Goal: Information Seeking & Learning: Understand process/instructions

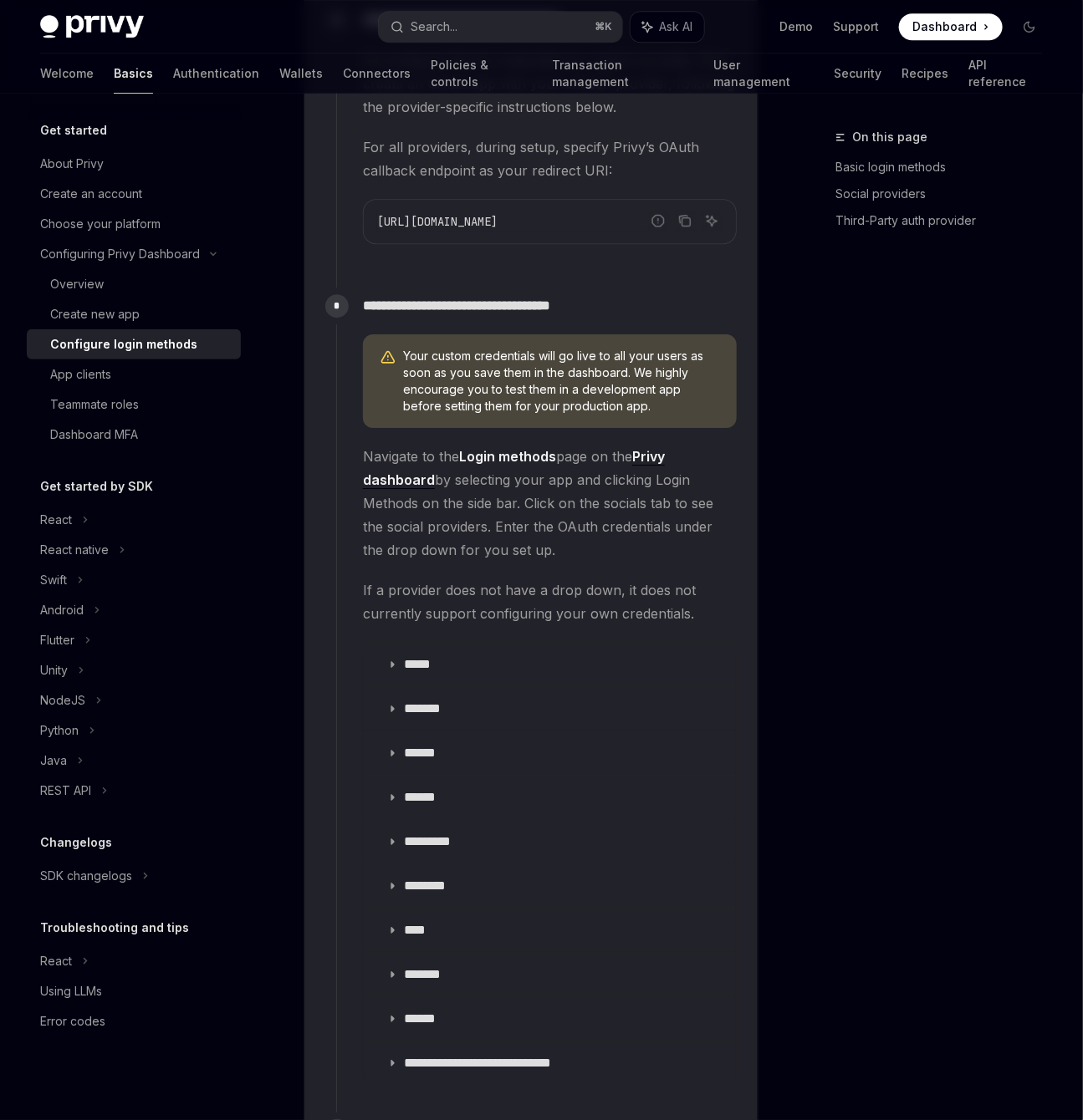
scroll to position [1768, 0]
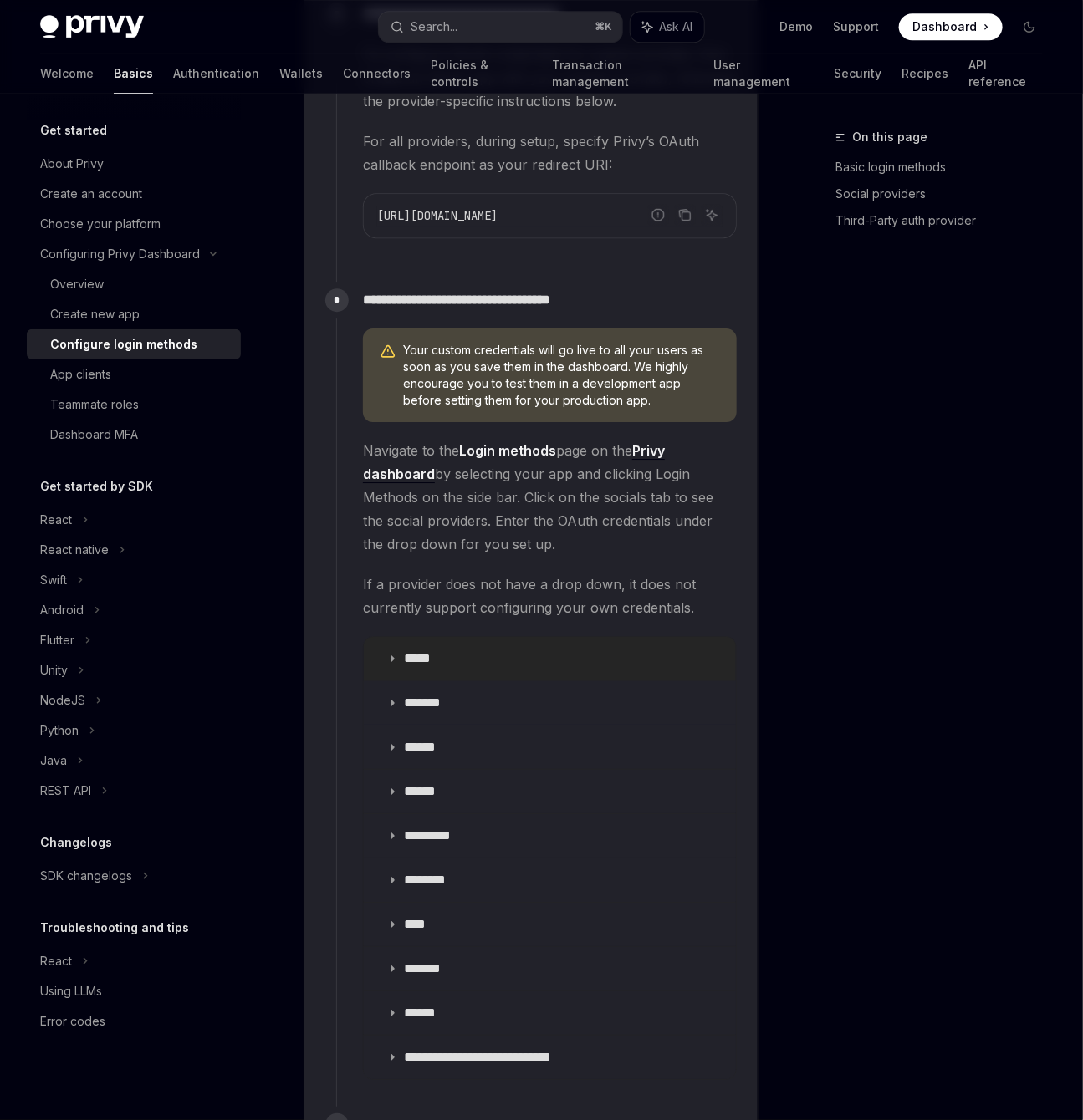
click at [394, 654] on icon at bounding box center [392, 658] width 10 height 10
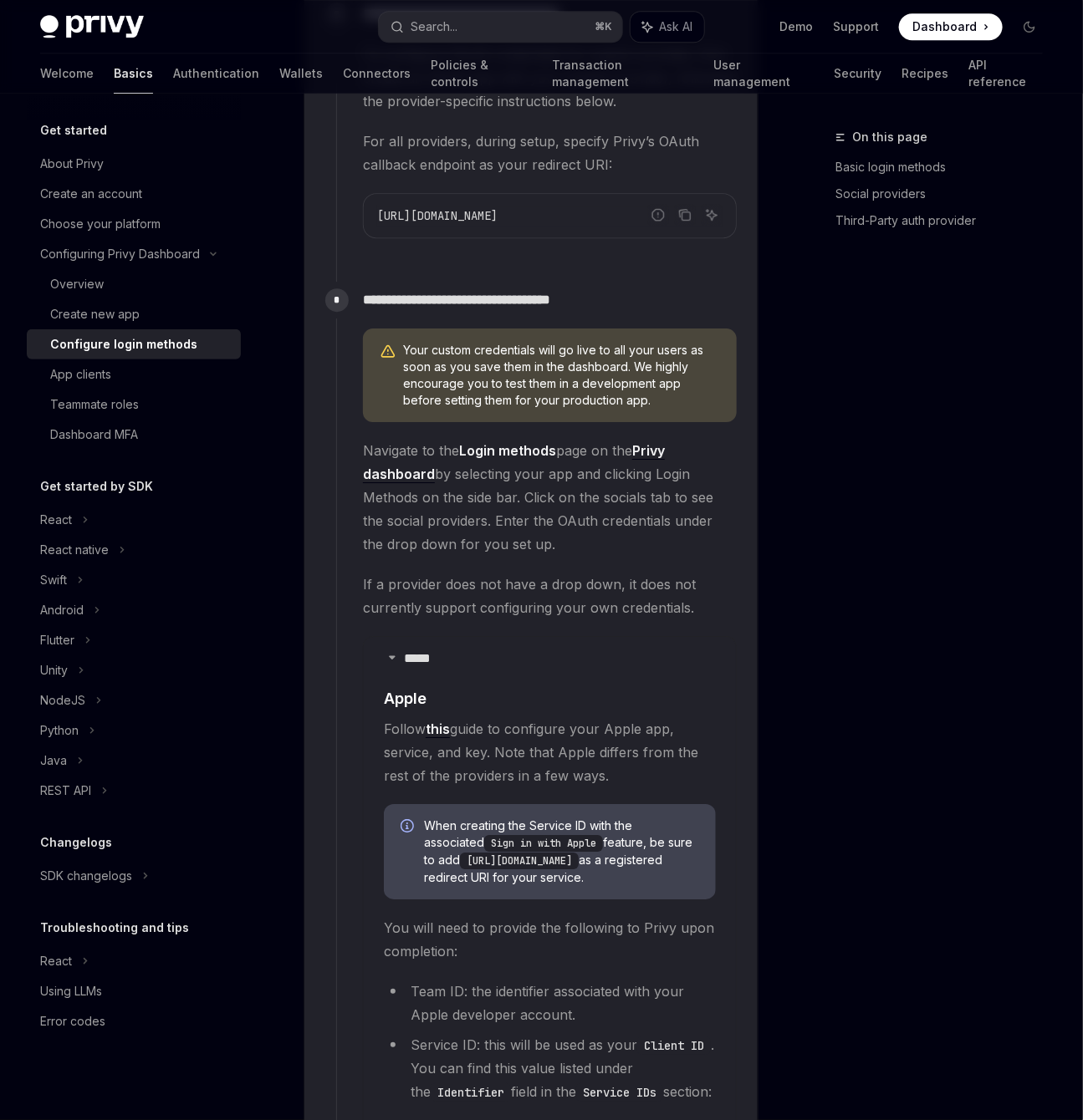
click at [444, 720] on link "this" at bounding box center [437, 729] width 24 height 18
click at [823, 381] on div "On this page Basic login methods Social providers Third-Party auth provider" at bounding box center [929, 623] width 254 height 993
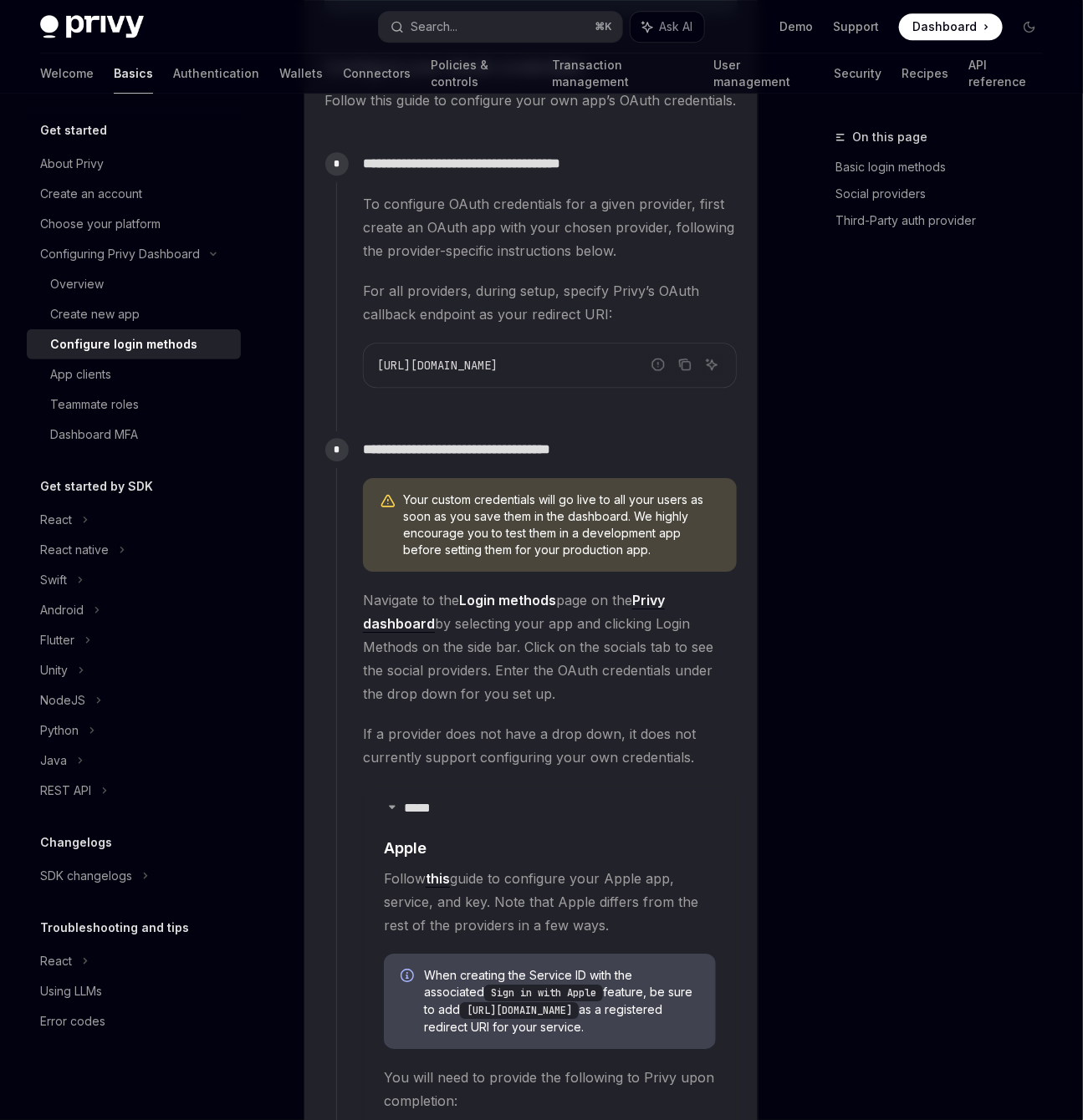
scroll to position [1704, 0]
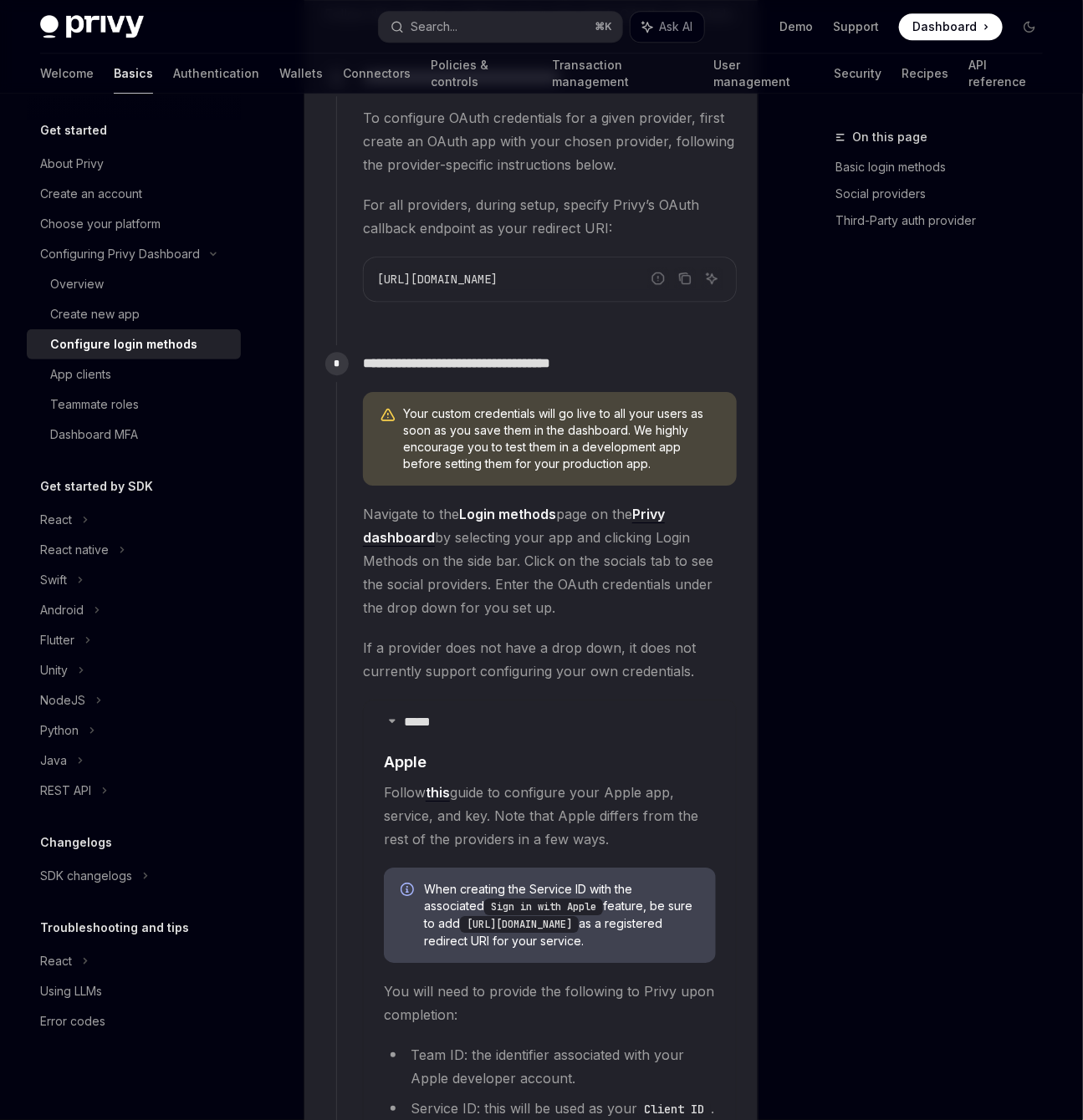
click at [444, 784] on link "this" at bounding box center [437, 793] width 24 height 18
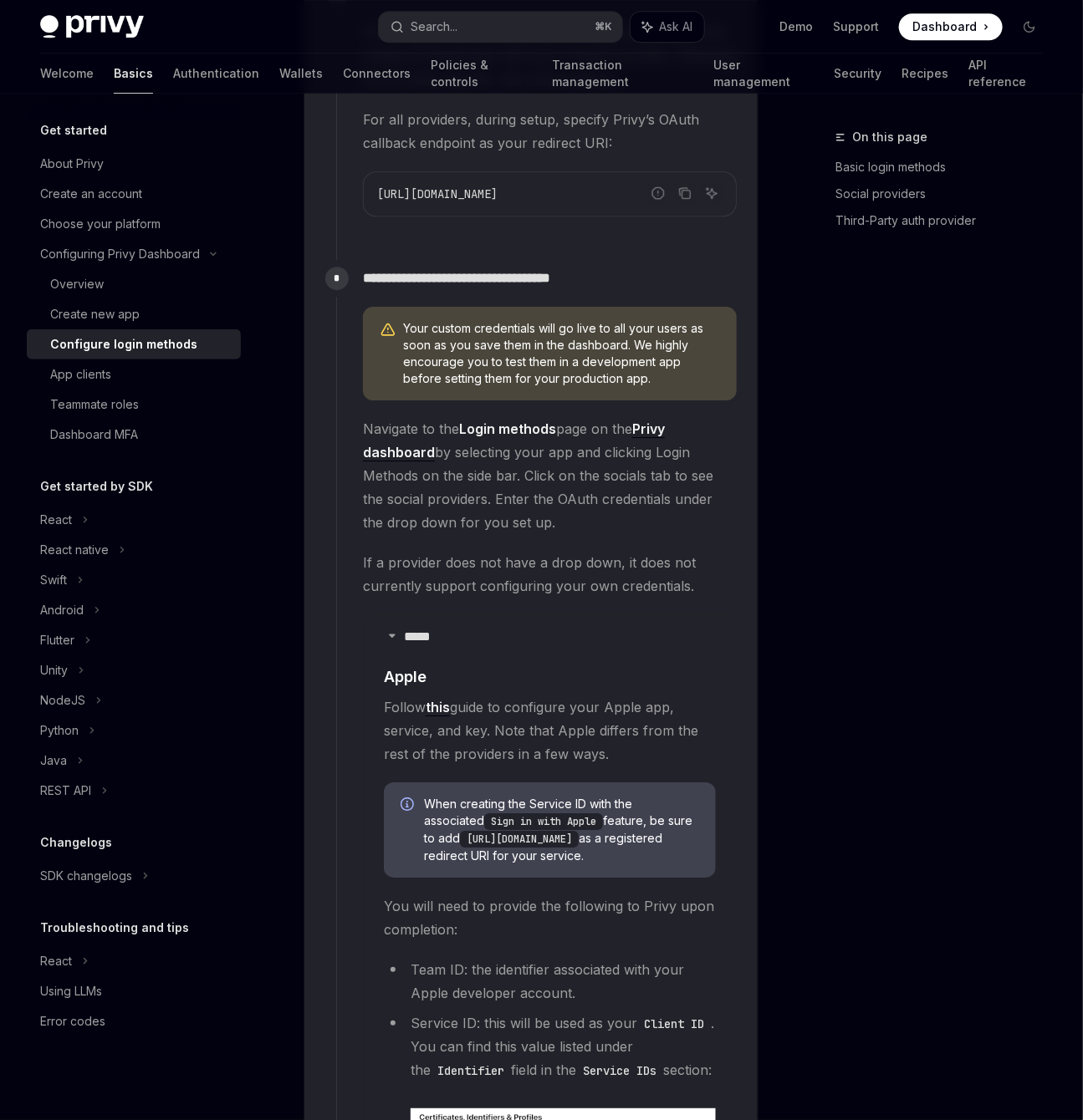
scroll to position [1800, 0]
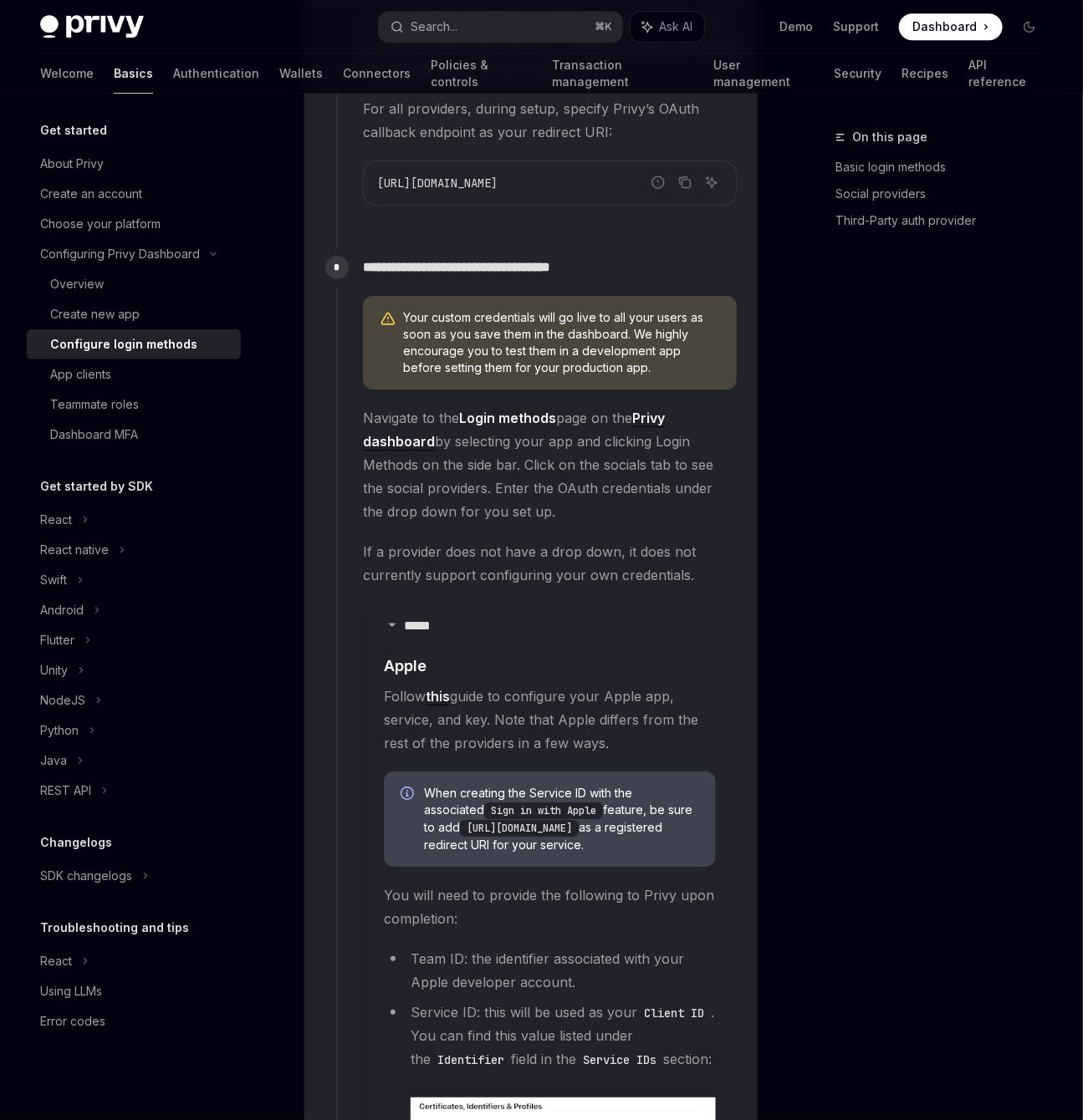
click at [839, 717] on div "On this page Basic login methods Social providers Third-Party auth provider" at bounding box center [929, 623] width 254 height 993
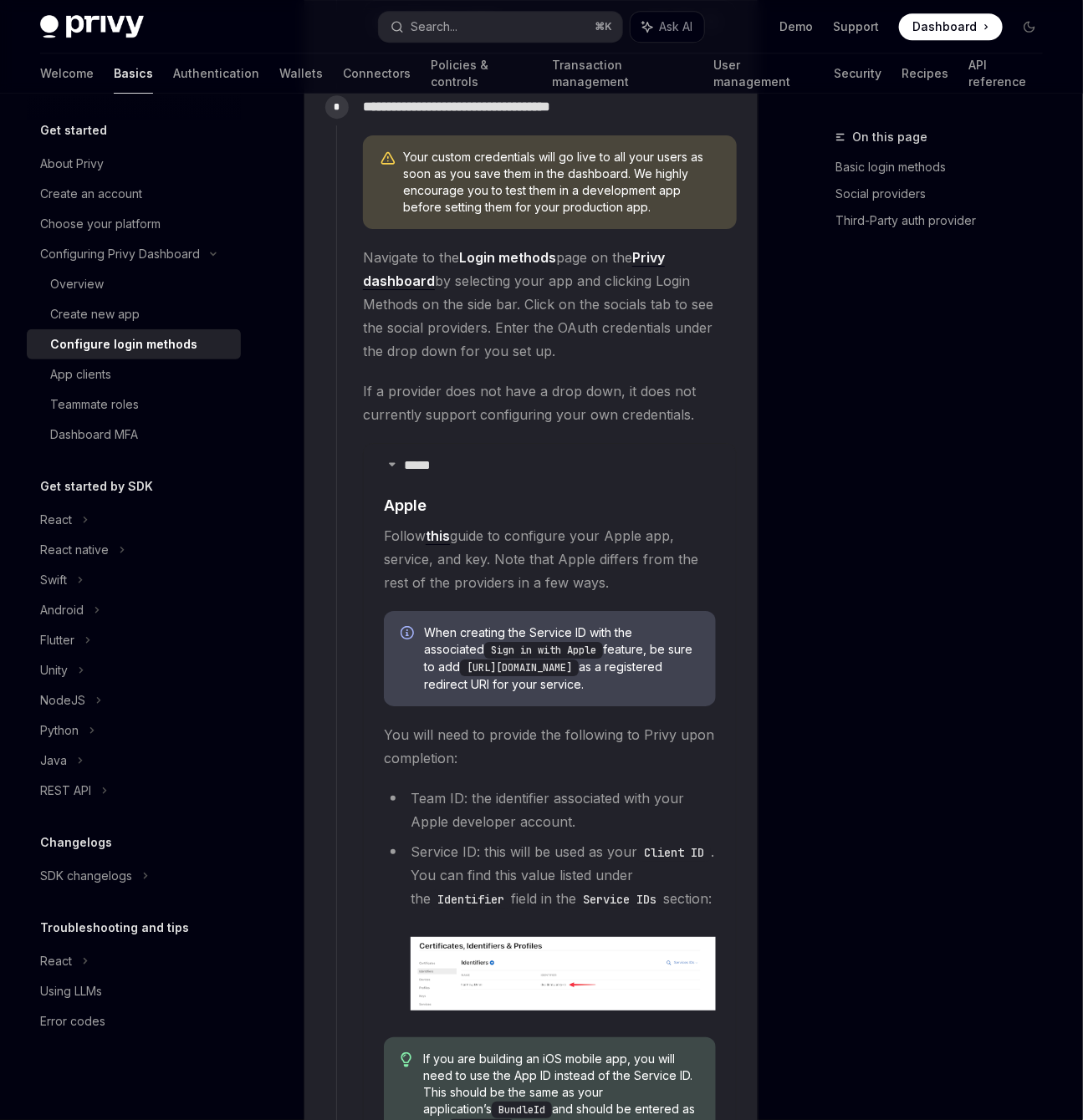
scroll to position [1985, 0]
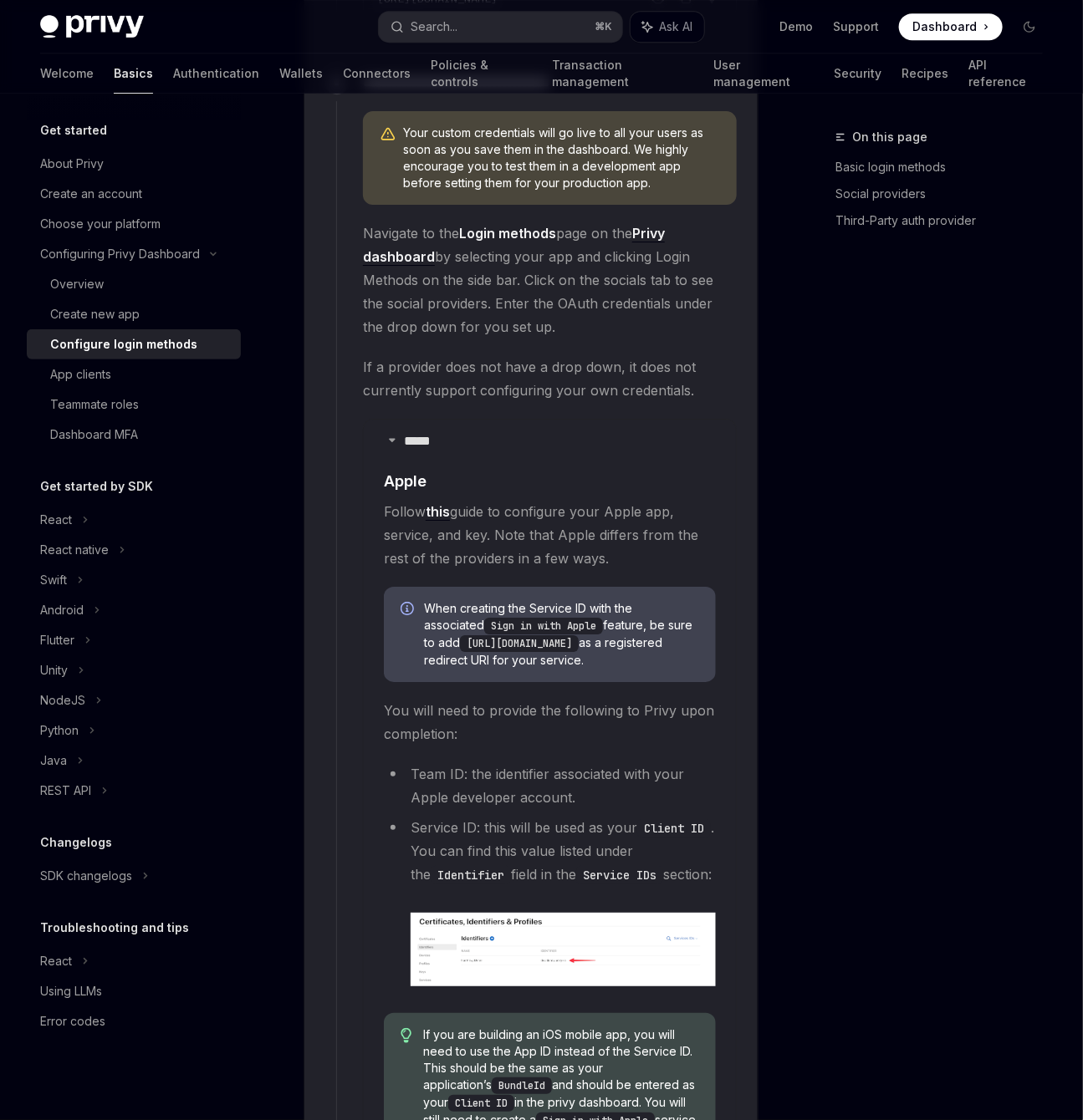
click at [477, 933] on img at bounding box center [563, 950] width 305 height 74
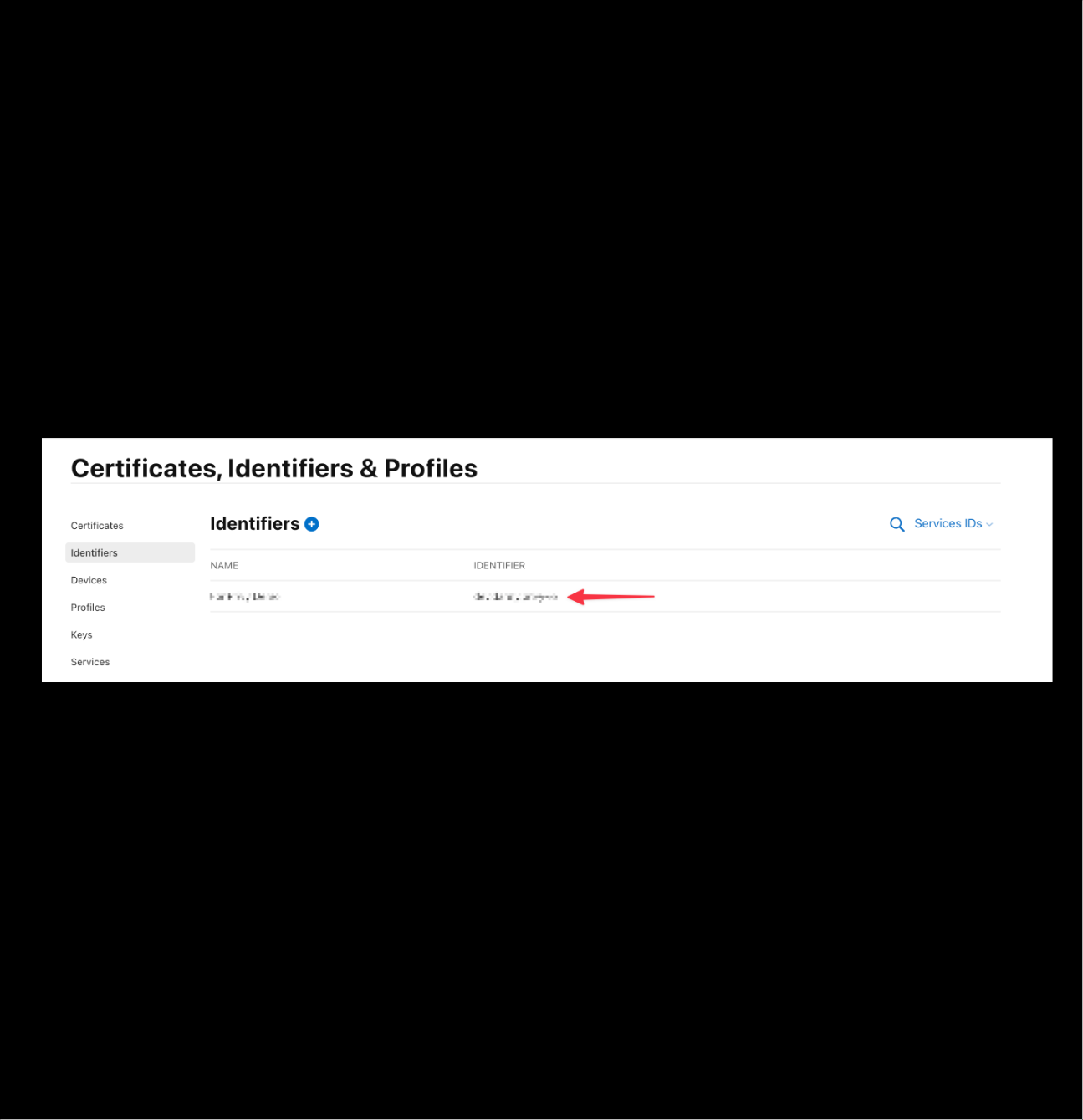
click at [623, 257] on div at bounding box center [542, 560] width 1083 height 1120
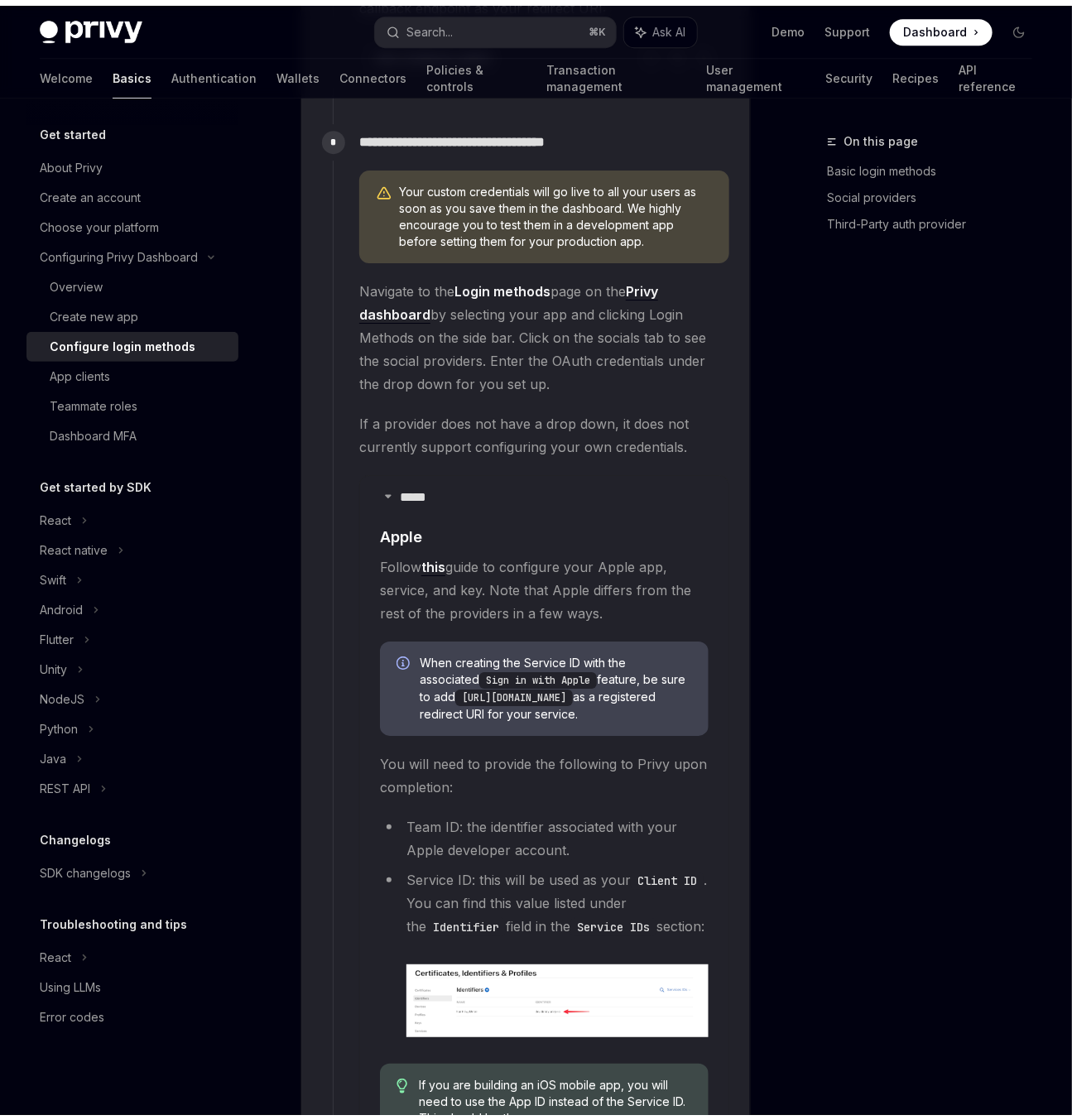
scroll to position [1914, 0]
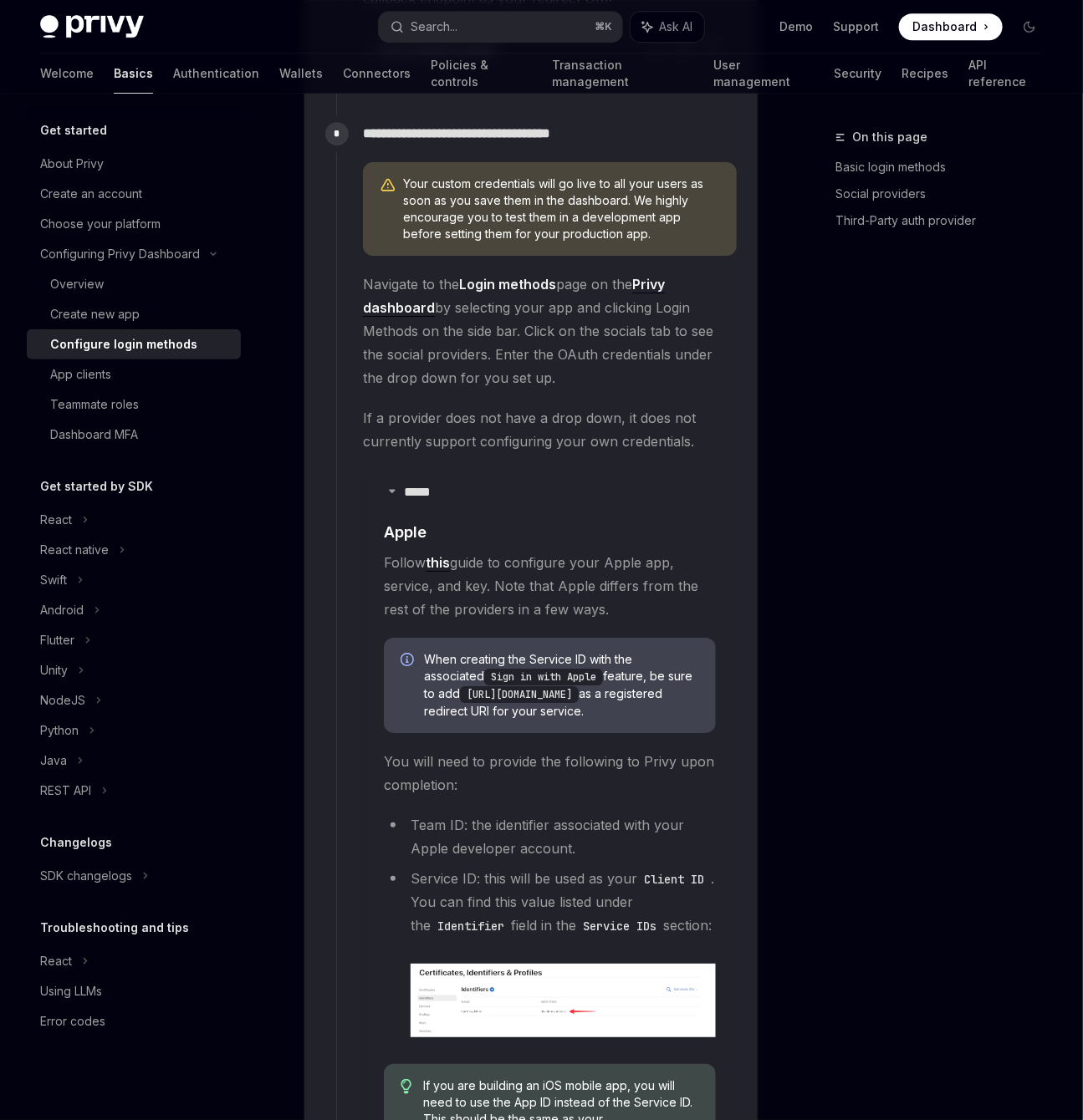
click at [540, 964] on img at bounding box center [563, 1001] width 305 height 74
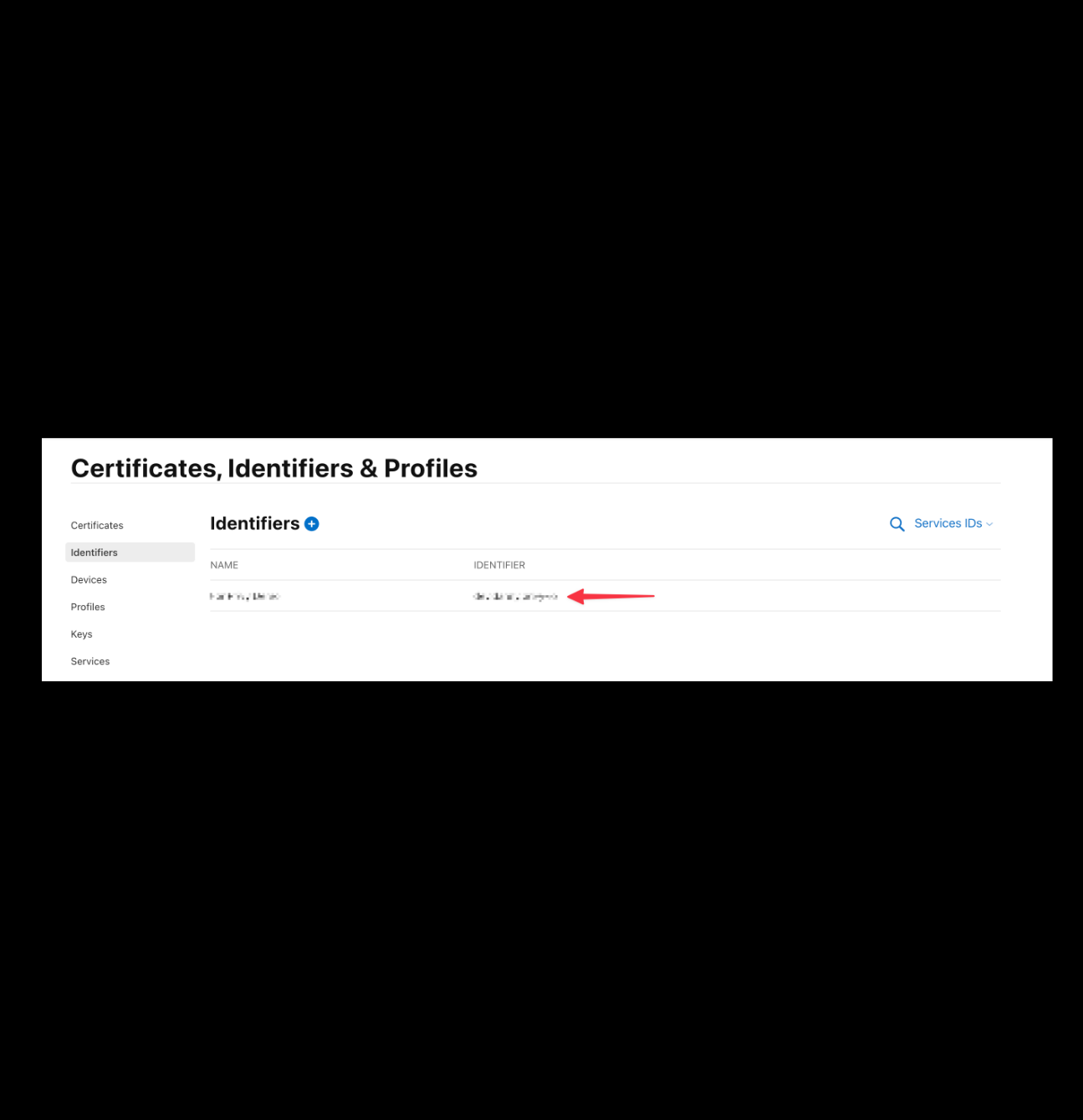
click at [713, 286] on div at bounding box center [542, 560] width 1083 height 1120
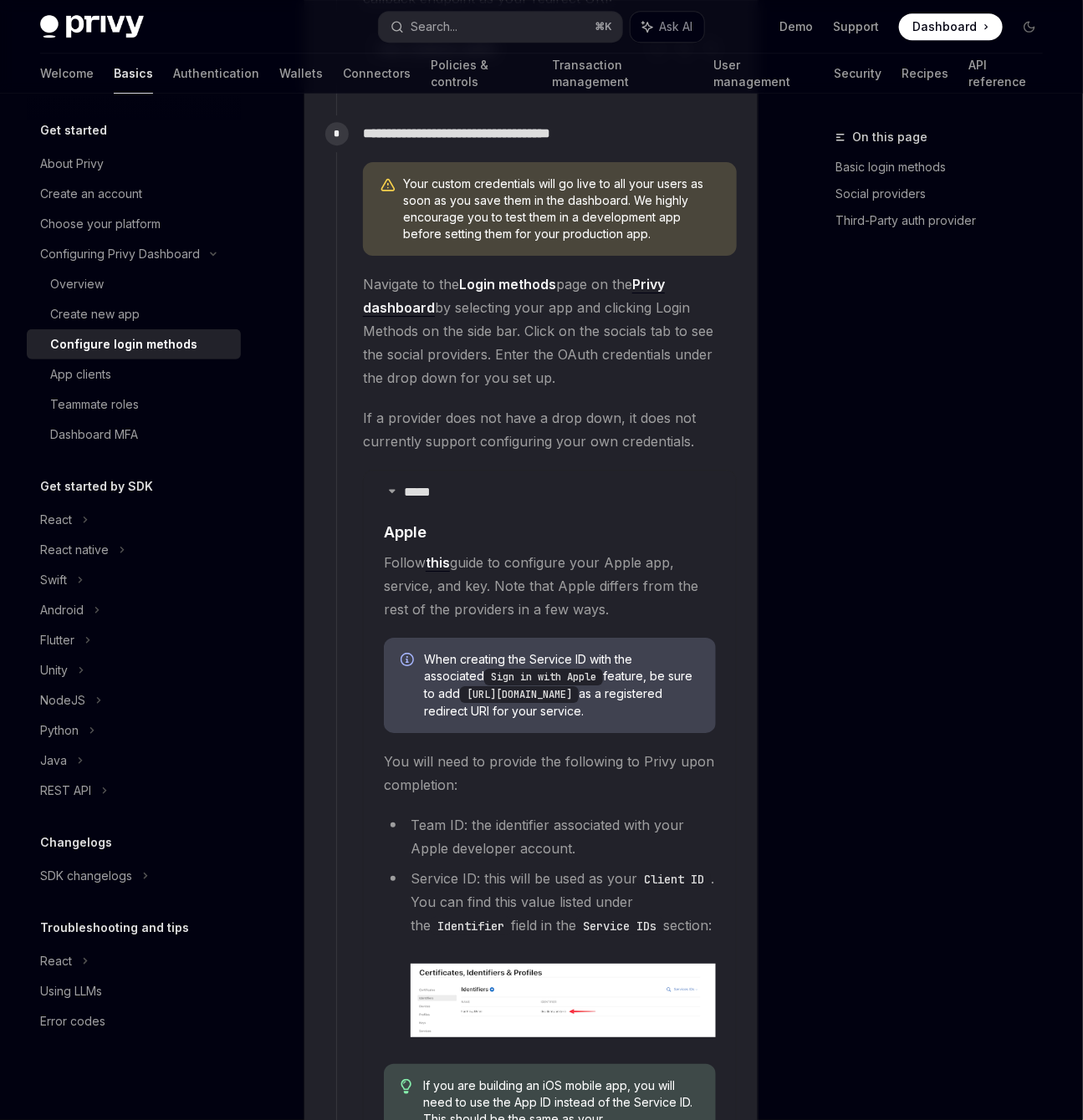
drag, startPoint x: 431, startPoint y: 671, endPoint x: 432, endPoint y: 688, distance: 17.0
click at [460, 688] on code "[URL][DOMAIN_NAME]" at bounding box center [519, 695] width 119 height 17
copy code "[URL][DOMAIN_NAME]"
click at [464, 687] on code "[URL][DOMAIN_NAME]" at bounding box center [519, 695] width 119 height 17
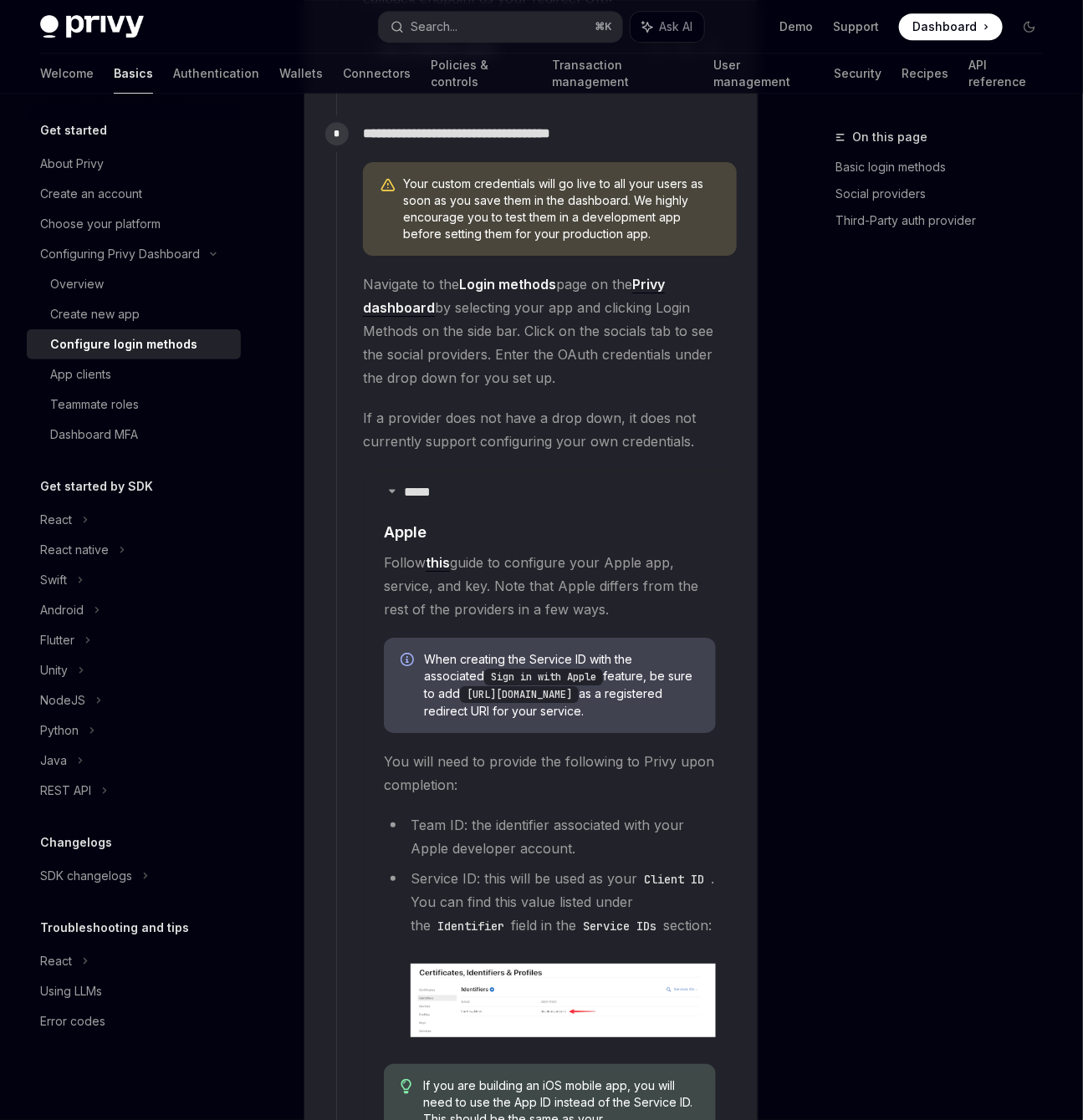
click at [460, 687] on code "[URL][DOMAIN_NAME]" at bounding box center [519, 695] width 119 height 17
click at [510, 687] on code "[URL][DOMAIN_NAME]" at bounding box center [519, 695] width 119 height 17
drag, startPoint x: 429, startPoint y: 673, endPoint x: 432, endPoint y: 686, distance: 13.3
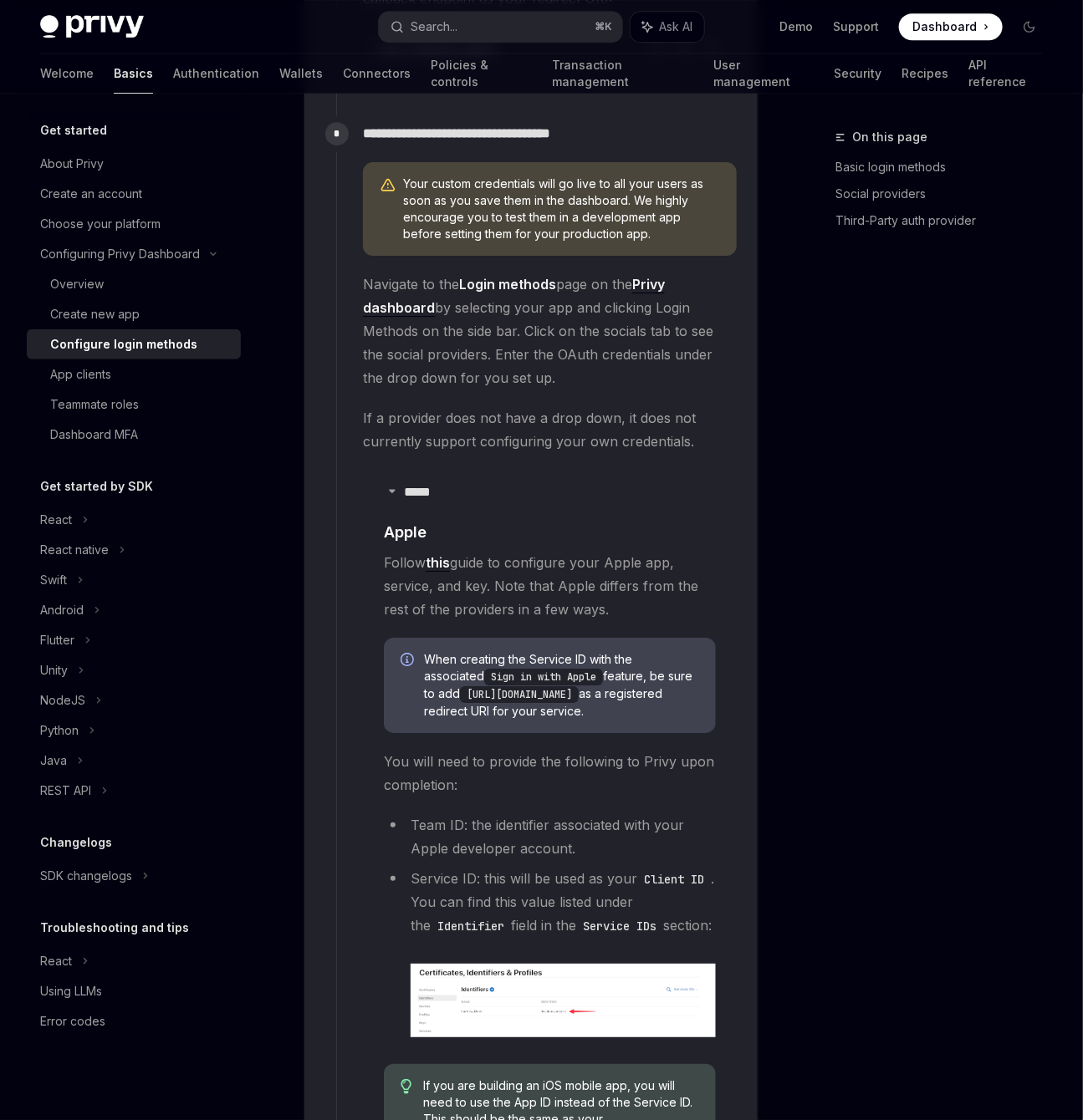
click at [460, 687] on code "[URL][DOMAIN_NAME]" at bounding box center [519, 695] width 119 height 17
copy code "[URL][DOMAIN_NAME]"
click at [663, 651] on span "When creating the Service ID with the associated Sign in with Apple feature, be…" at bounding box center [561, 685] width 275 height 68
drag, startPoint x: 433, startPoint y: 671, endPoint x: 434, endPoint y: 691, distance: 20.0
click at [460, 691] on code "[URL][DOMAIN_NAME]" at bounding box center [519, 695] width 119 height 17
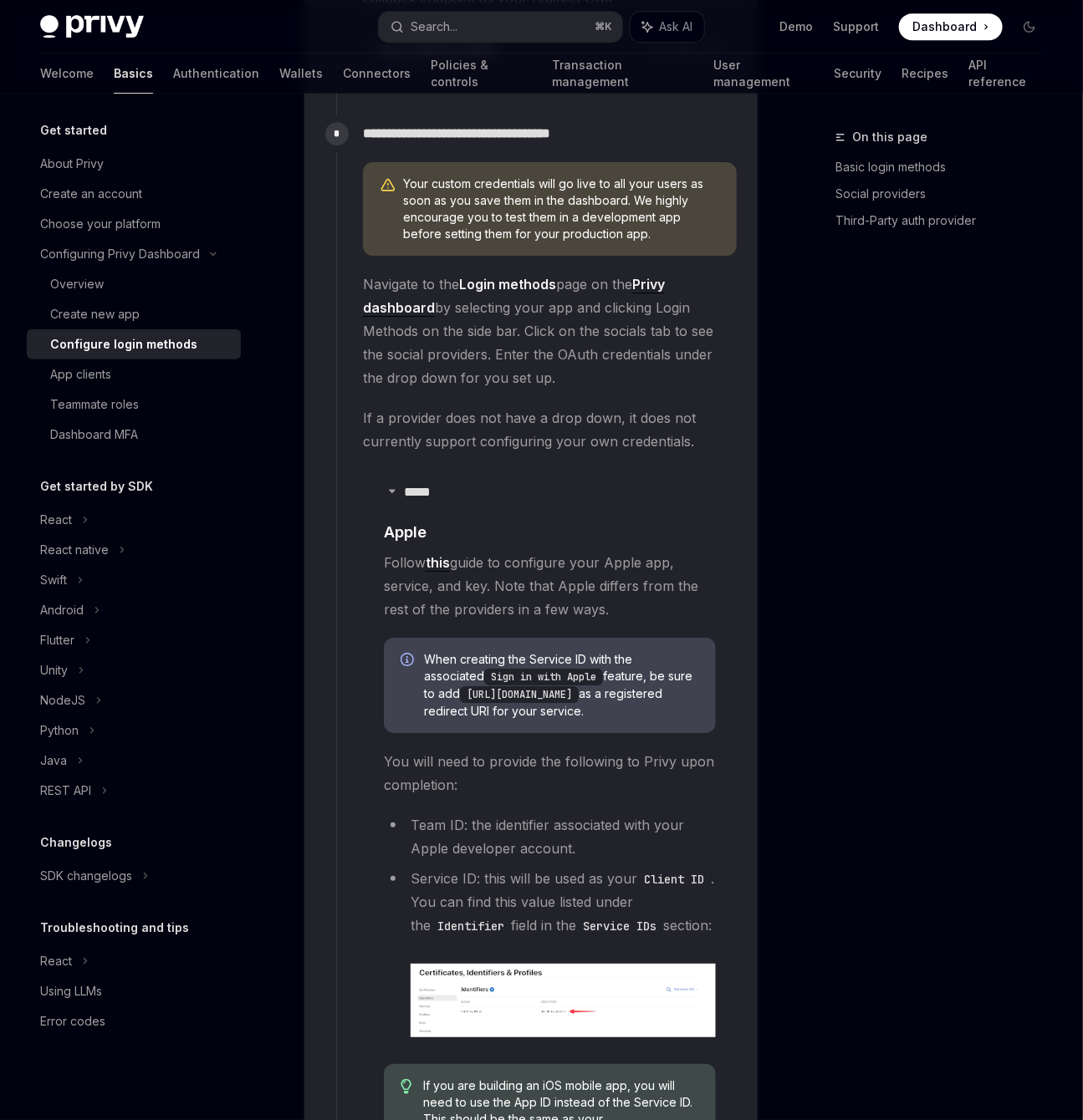
copy code "[URL][DOMAIN_NAME]"
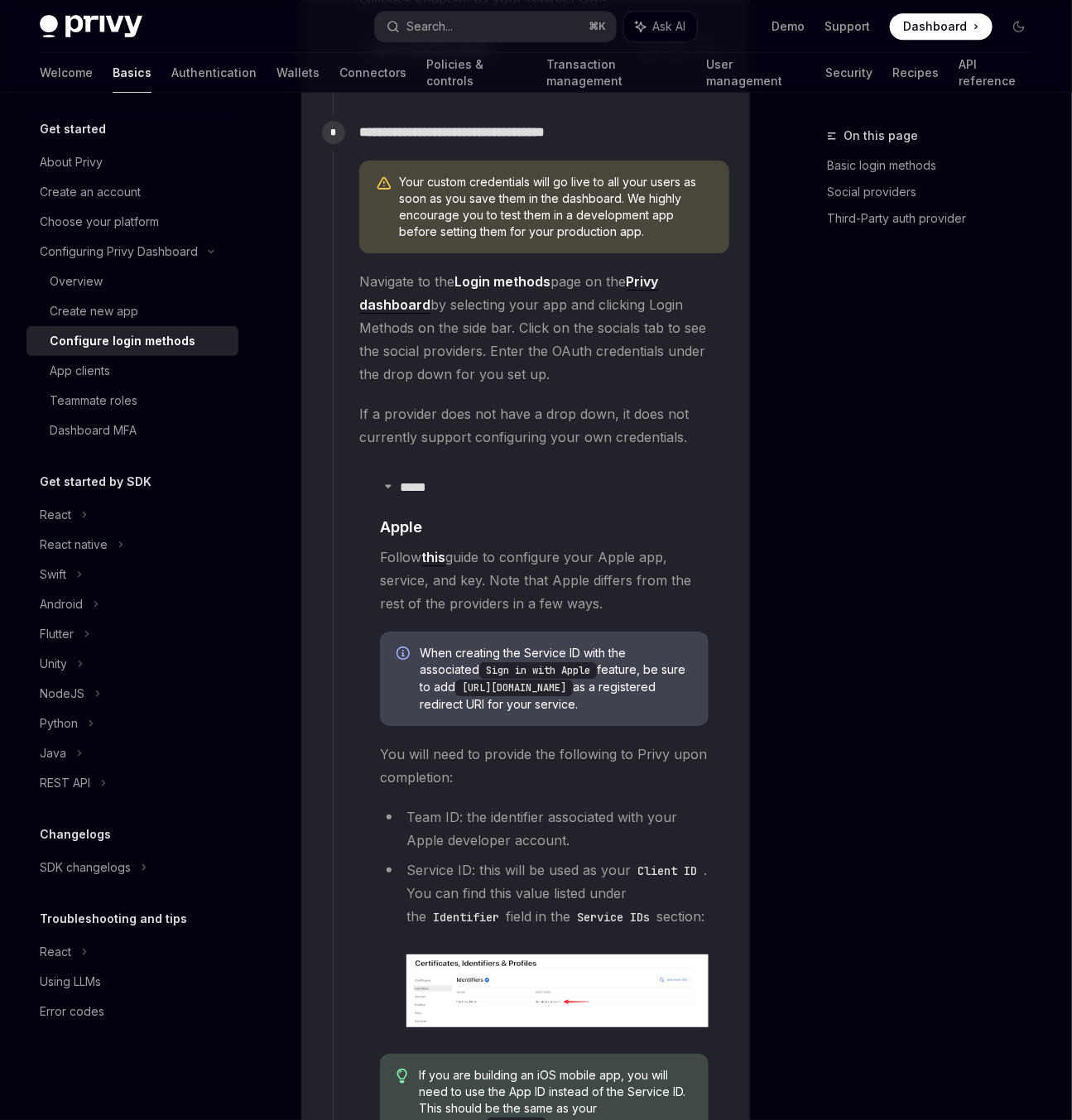
type textarea "*"
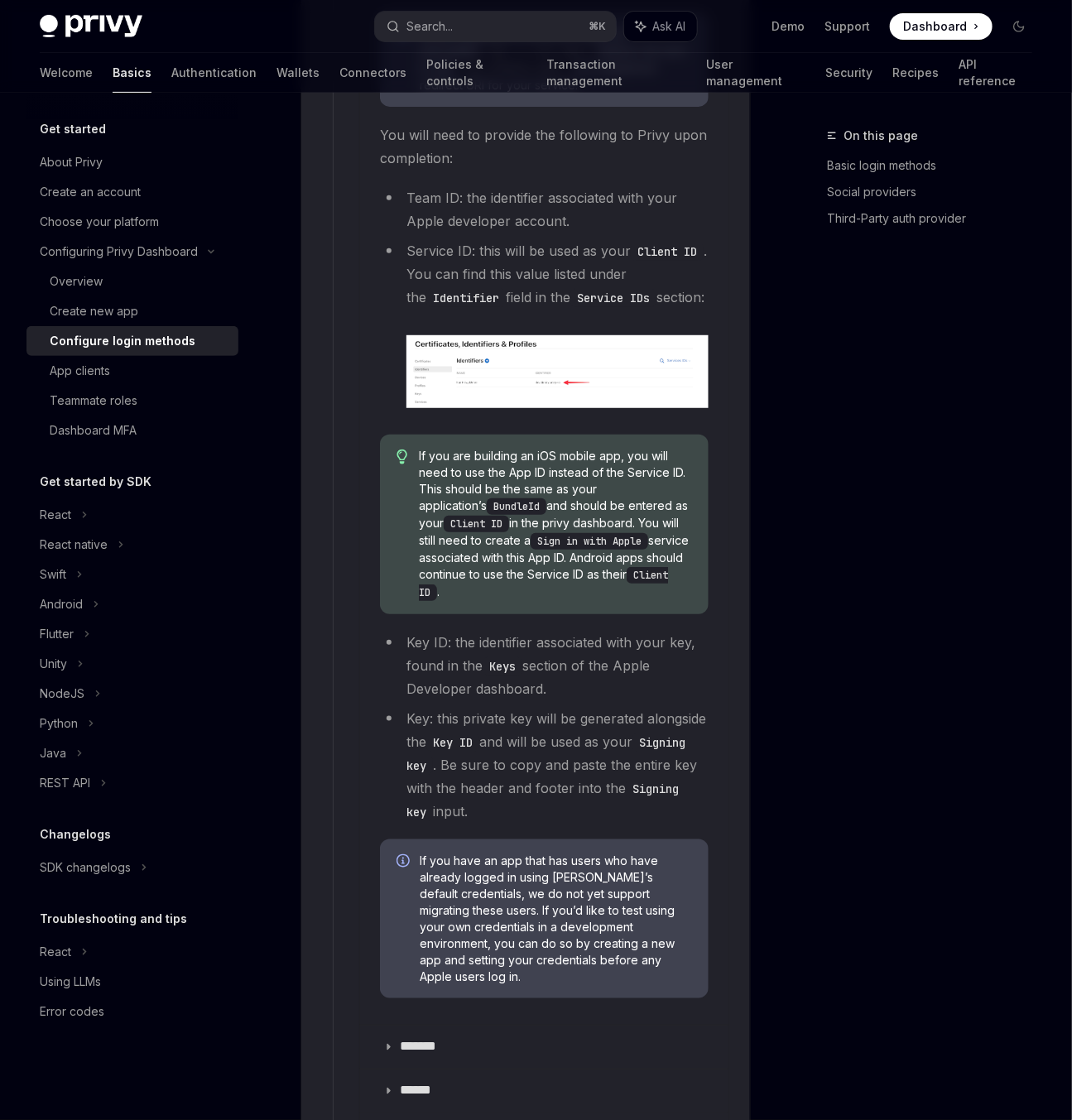
scroll to position [2666, 0]
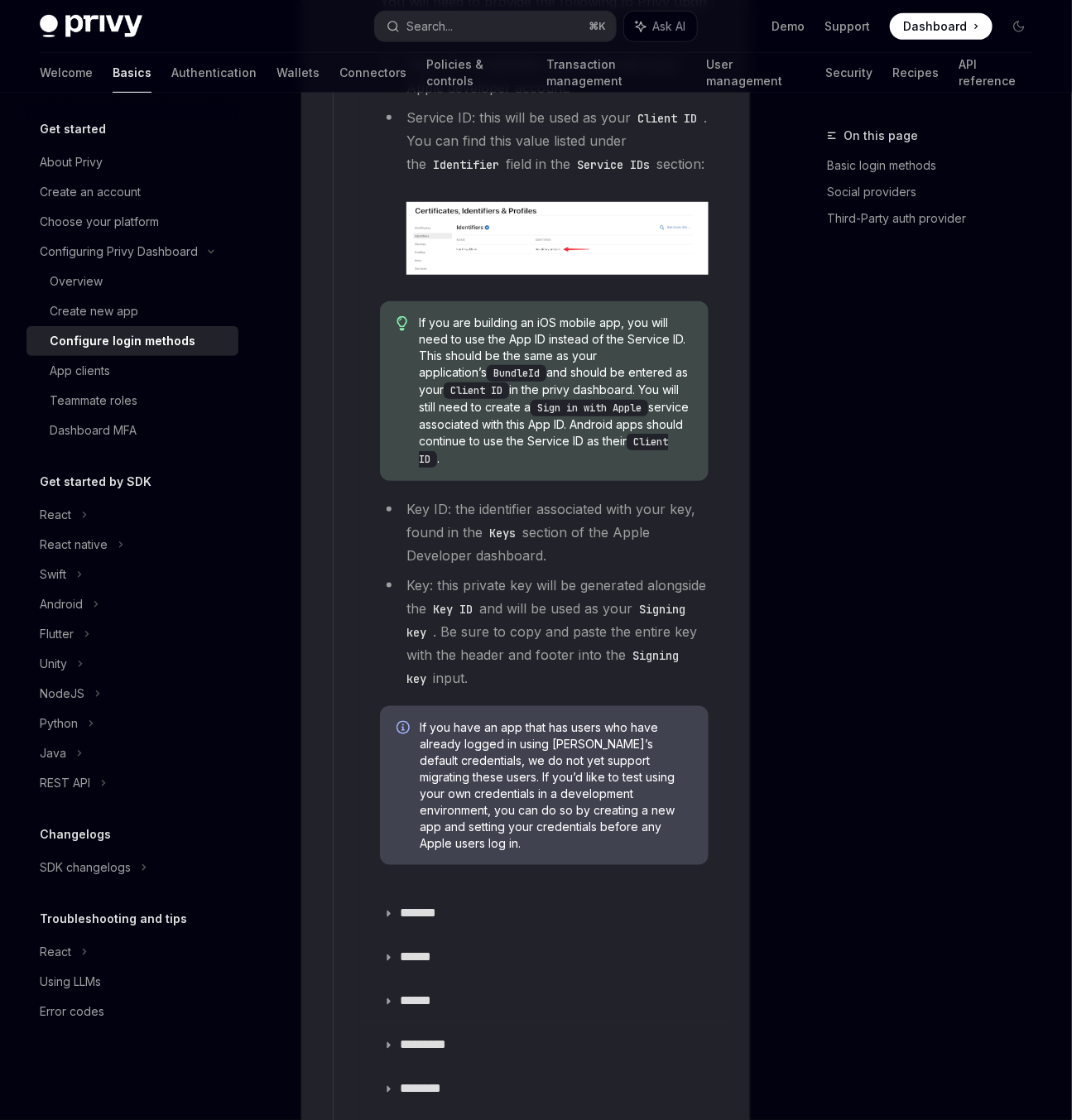
click at [432, 719] on span "If you have an app that has users who have already logged in using [PERSON_NAME…" at bounding box center [555, 785] width 272 height 132
drag, startPoint x: 432, startPoint y: 705, endPoint x: 603, endPoint y: 804, distance: 197.6
click at [601, 805] on span "If you have an app that has users who have already logged in using [PERSON_NAME…" at bounding box center [555, 785] width 272 height 132
click at [603, 804] on span "If you have an app that has users who have already logged in using [PERSON_NAME…" at bounding box center [555, 785] width 272 height 132
drag, startPoint x: 611, startPoint y: 803, endPoint x: 432, endPoint y: 710, distance: 201.7
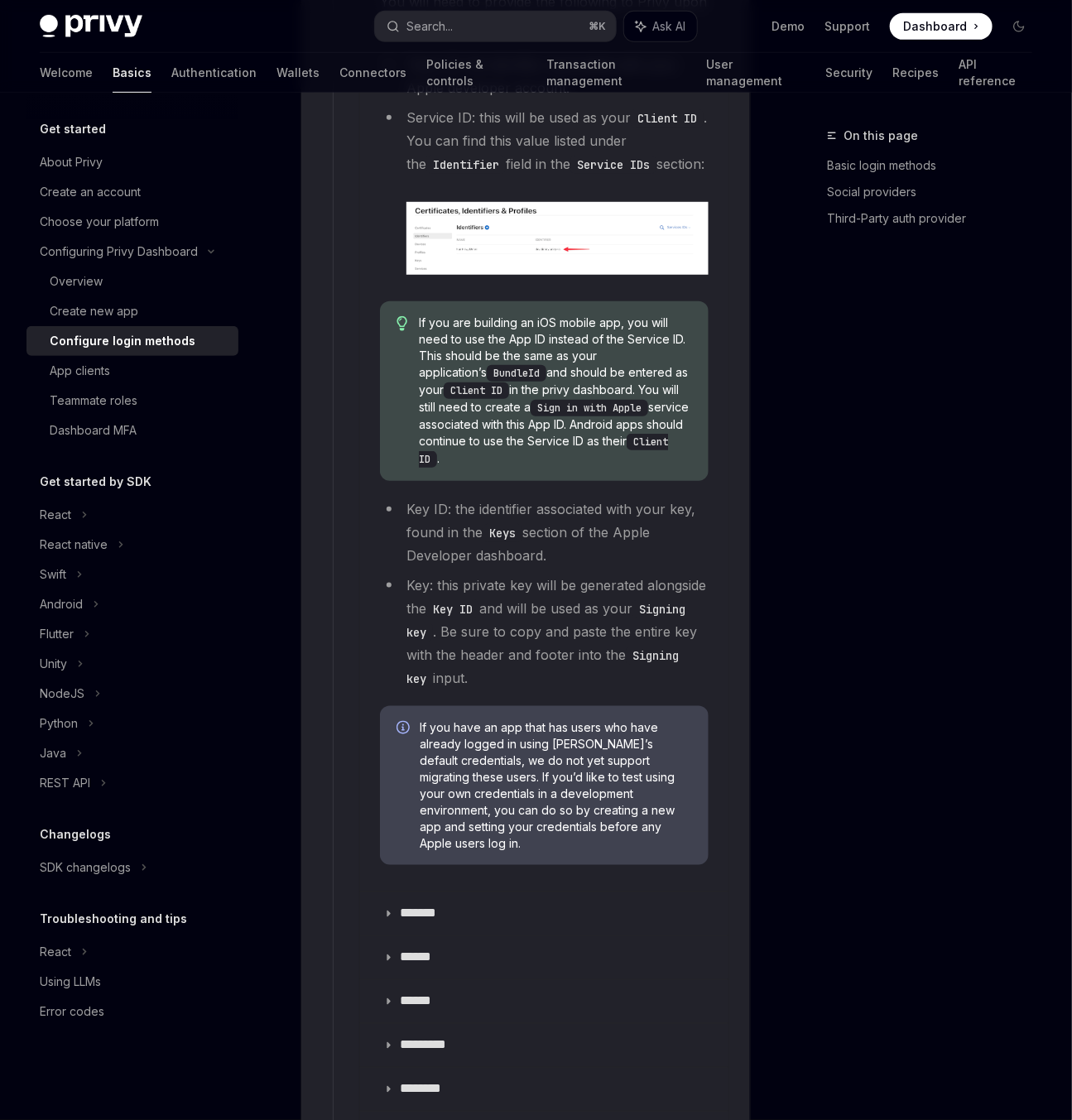
click at [432, 719] on span "If you have an app that has users who have already logged in using [PERSON_NAME…" at bounding box center [555, 785] width 272 height 132
drag, startPoint x: 428, startPoint y: 706, endPoint x: 554, endPoint y: 803, distance: 159.0
click at [554, 803] on span "If you have an app that has users who have already logged in using [PERSON_NAME…" at bounding box center [555, 785] width 272 height 132
click at [555, 803] on span "If you have an app that has users who have already logged in using [PERSON_NAME…" at bounding box center [555, 785] width 272 height 132
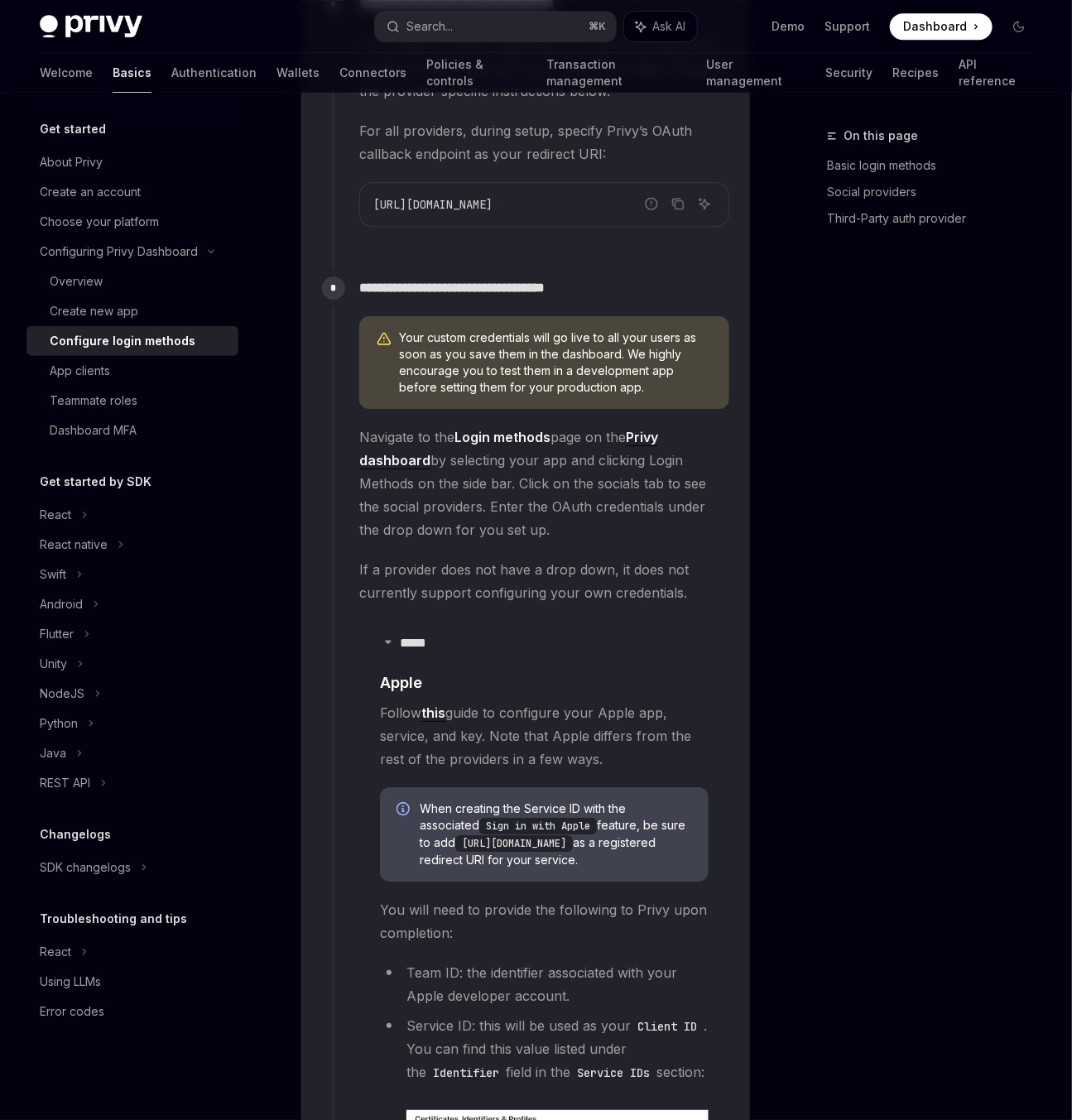
scroll to position [2111, 0]
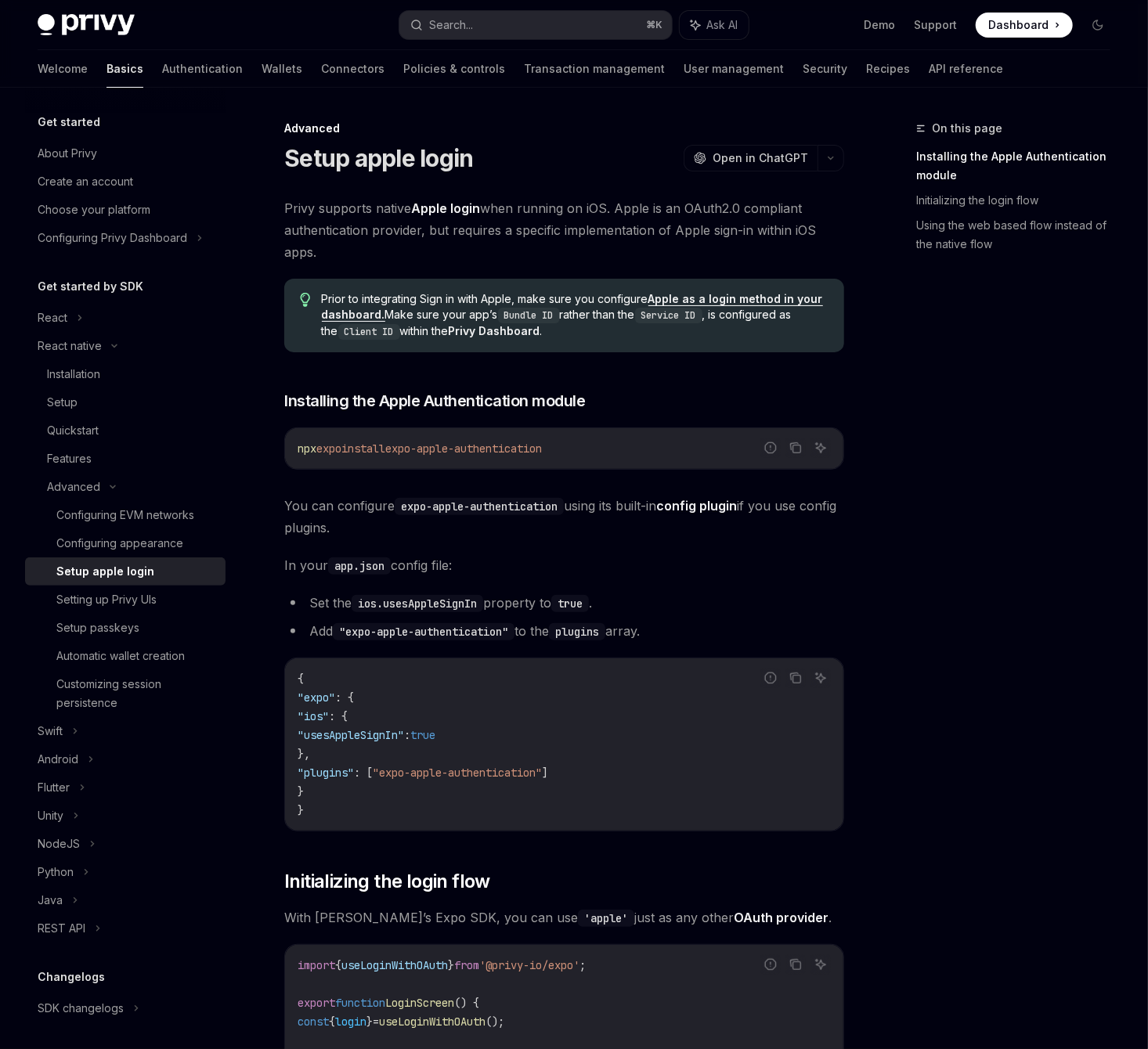
type textarea "*"
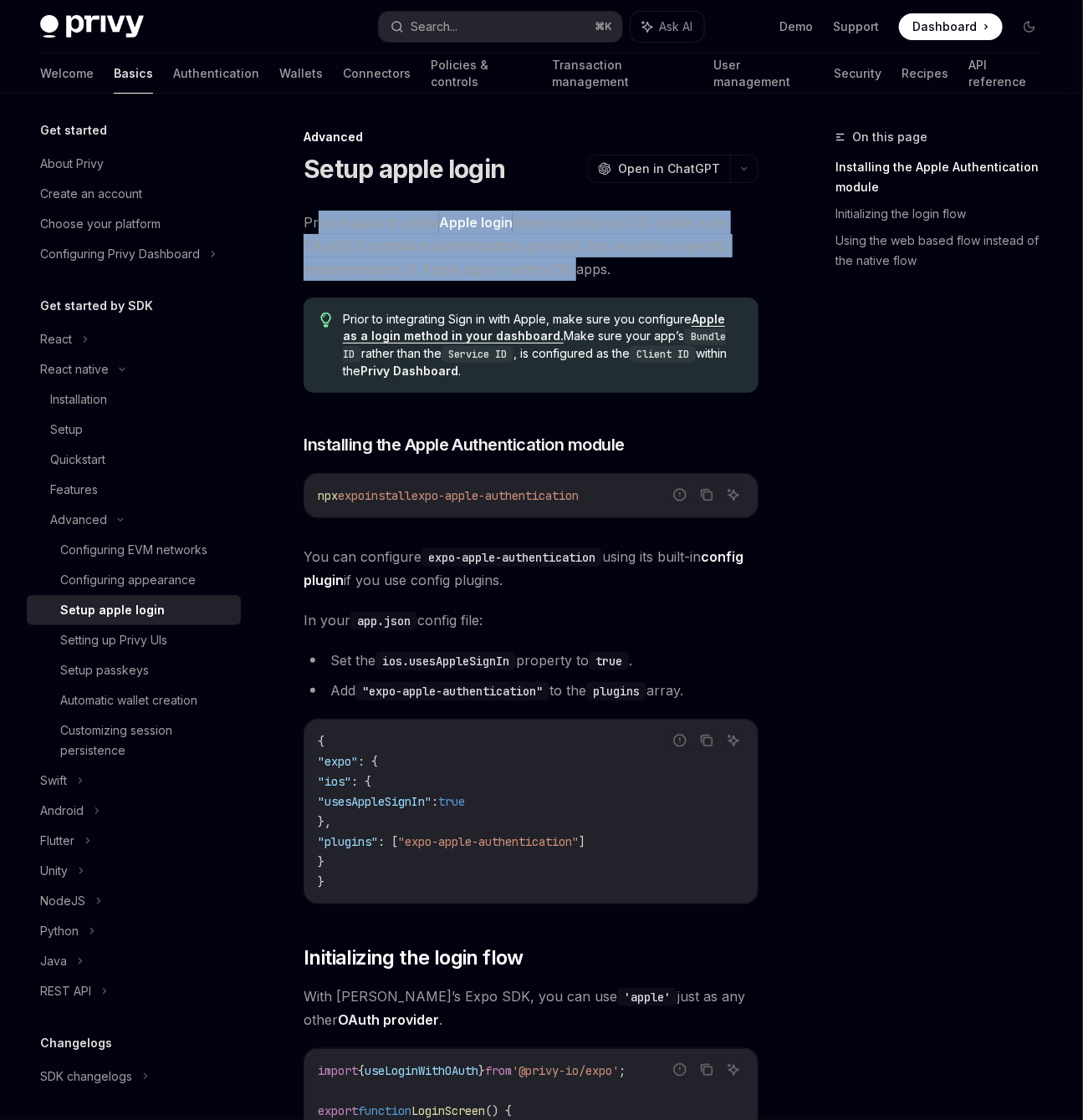
drag, startPoint x: 316, startPoint y: 223, endPoint x: 573, endPoint y: 268, distance: 260.9
click at [573, 268] on span "Privy supports native Apple login when running on iOS. Apple is an OAuth2.0 com…" at bounding box center [530, 245] width 455 height 70
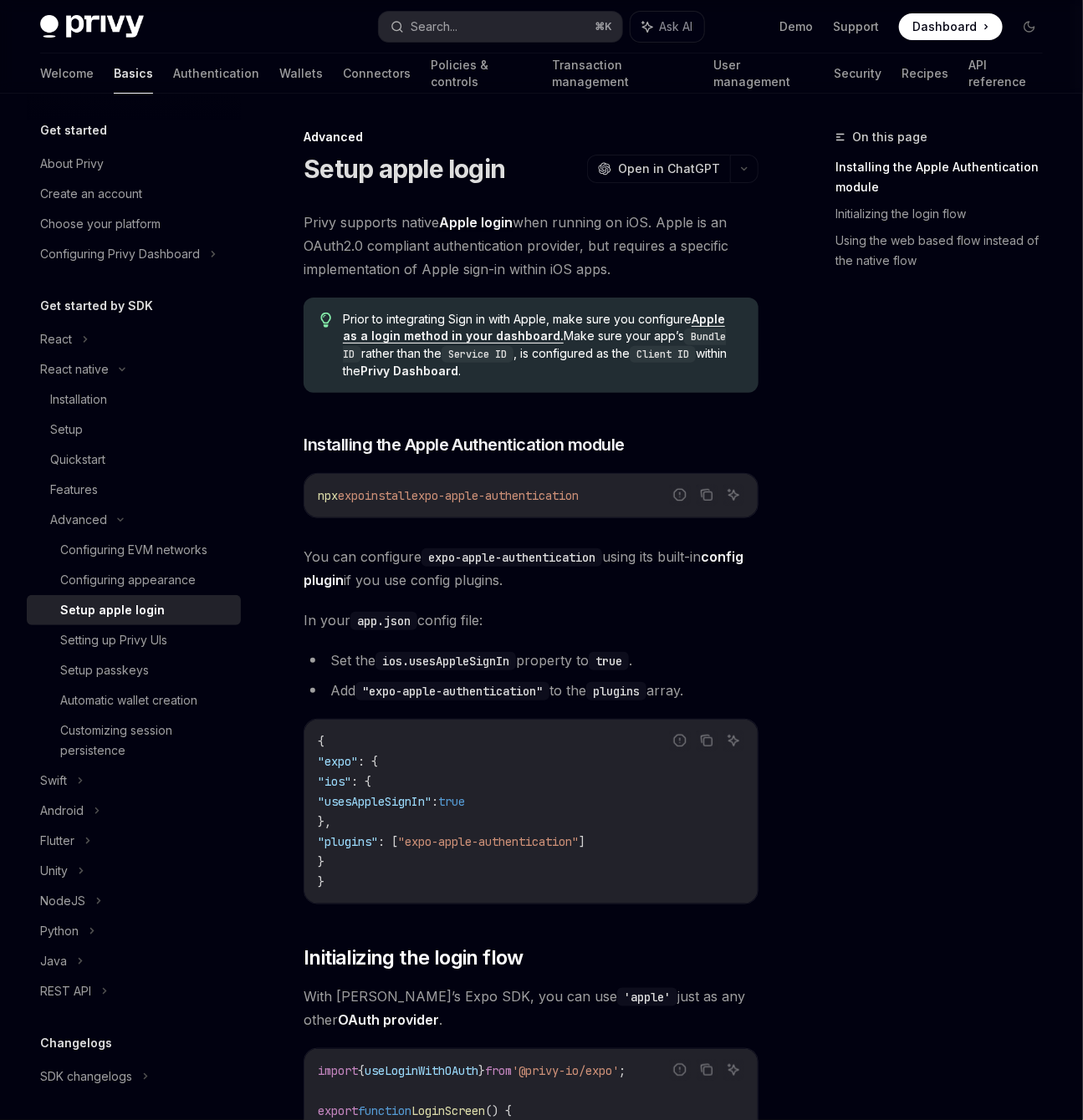
click at [574, 268] on span "Privy supports native Apple login when running on iOS. Apple is an OAuth2.0 com…" at bounding box center [530, 245] width 455 height 70
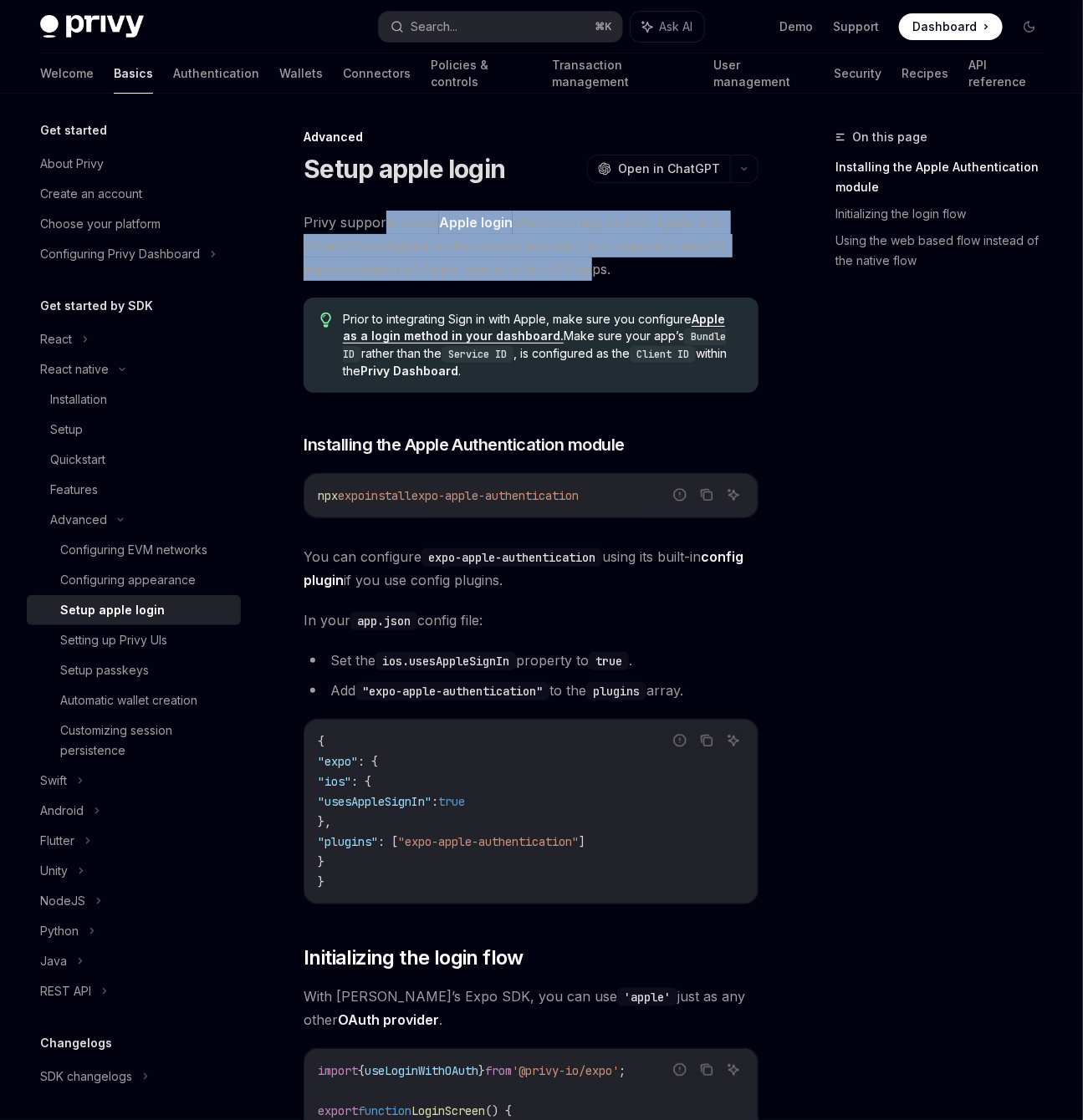
drag, startPoint x: 582, startPoint y: 267, endPoint x: 383, endPoint y: 223, distance: 203.8
click at [384, 222] on span "Privy supports native Apple login when running on iOS. Apple is an OAuth2.0 com…" at bounding box center [530, 245] width 455 height 70
click at [382, 225] on span "Privy supports native Apple login when running on iOS. Apple is an OAuth2.0 com…" at bounding box center [530, 245] width 455 height 70
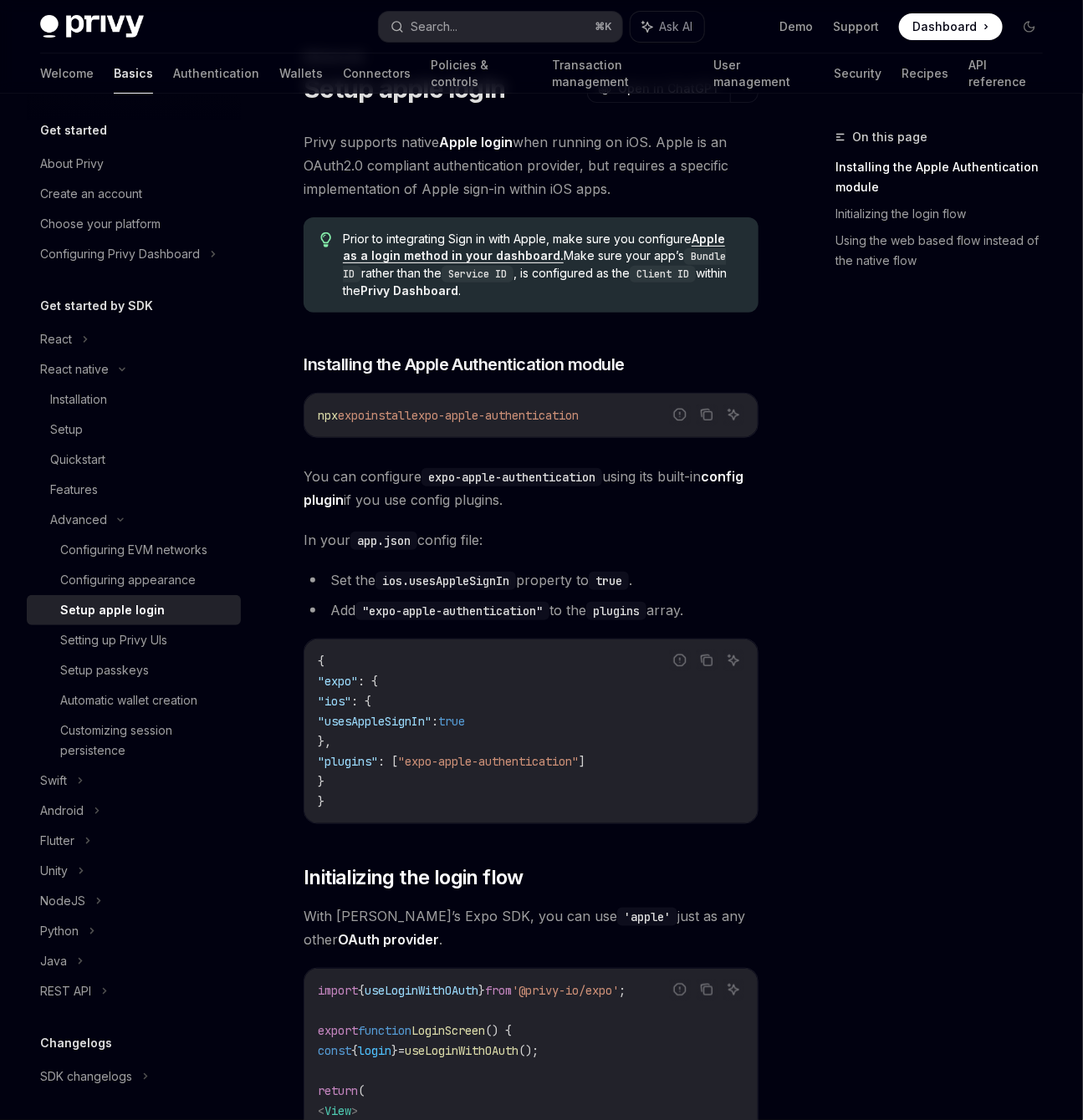
scroll to position [115, 0]
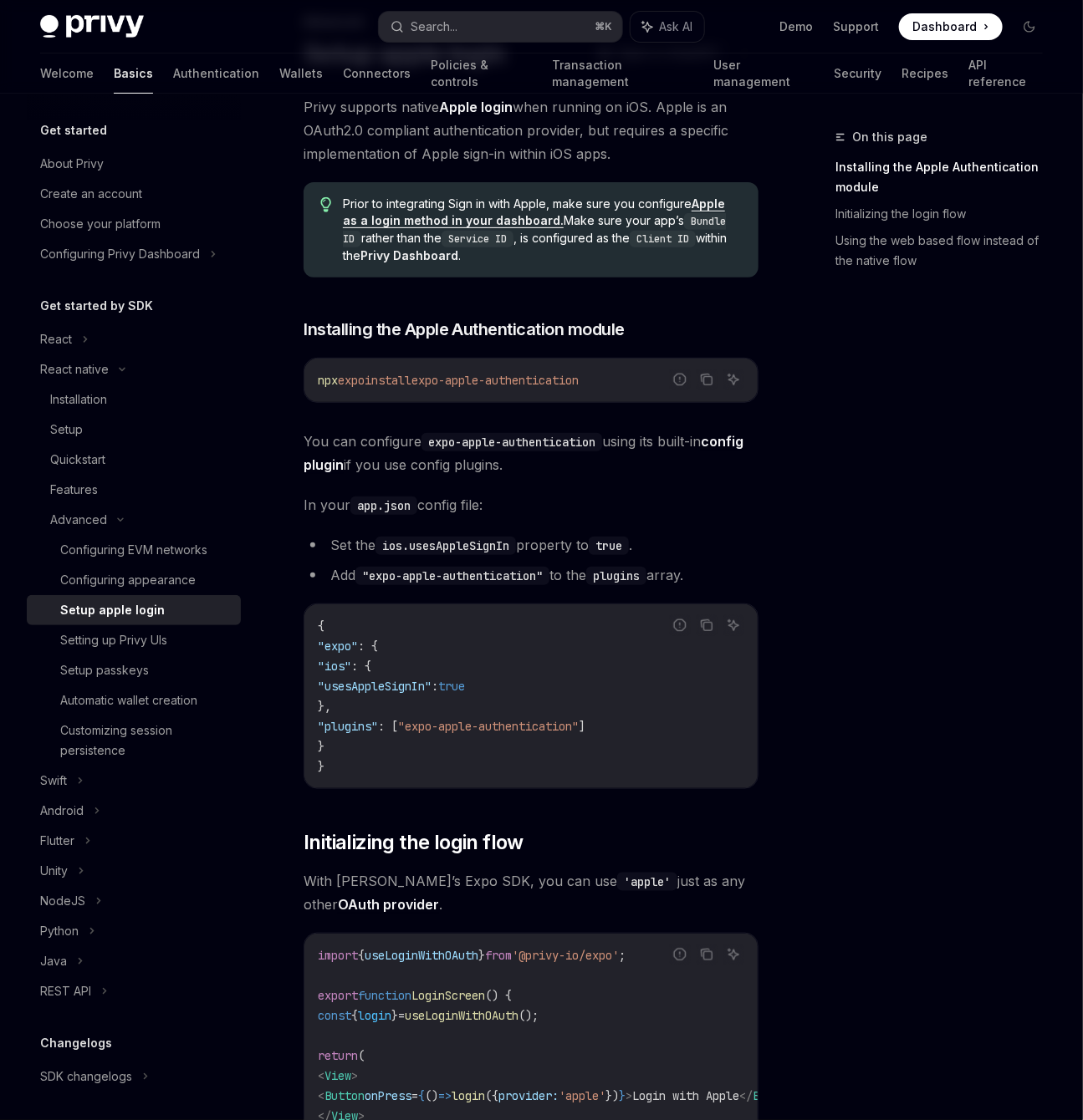
click at [931, 26] on span "Dashboard" at bounding box center [944, 27] width 65 height 17
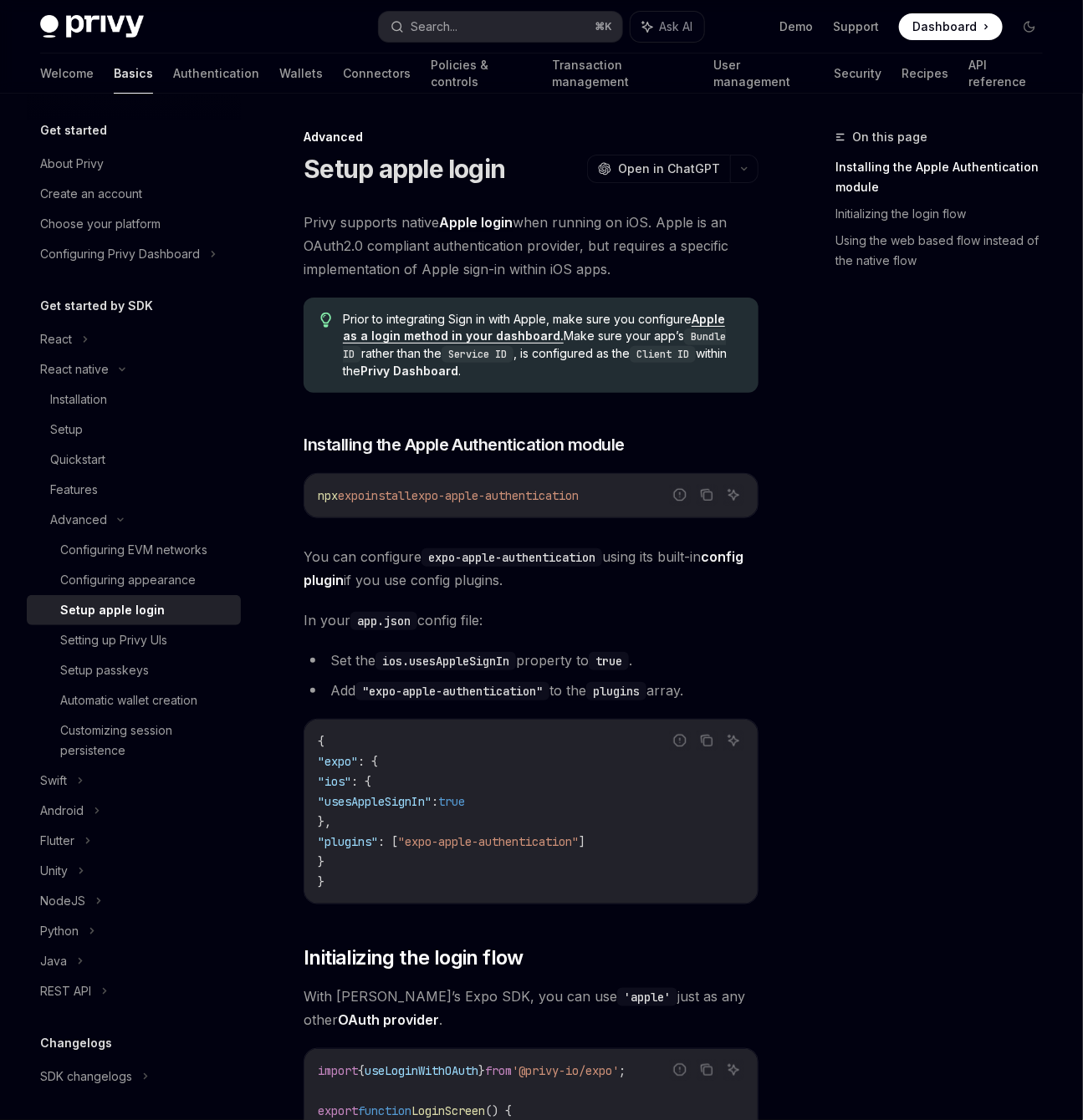
scroll to position [0, 0]
drag, startPoint x: 410, startPoint y: 619, endPoint x: 354, endPoint y: 622, distance: 56.1
click at [354, 622] on code "app.json" at bounding box center [383, 621] width 66 height 19
copy code "app.json"
drag, startPoint x: 627, startPoint y: 491, endPoint x: 437, endPoint y: 494, distance: 190.0
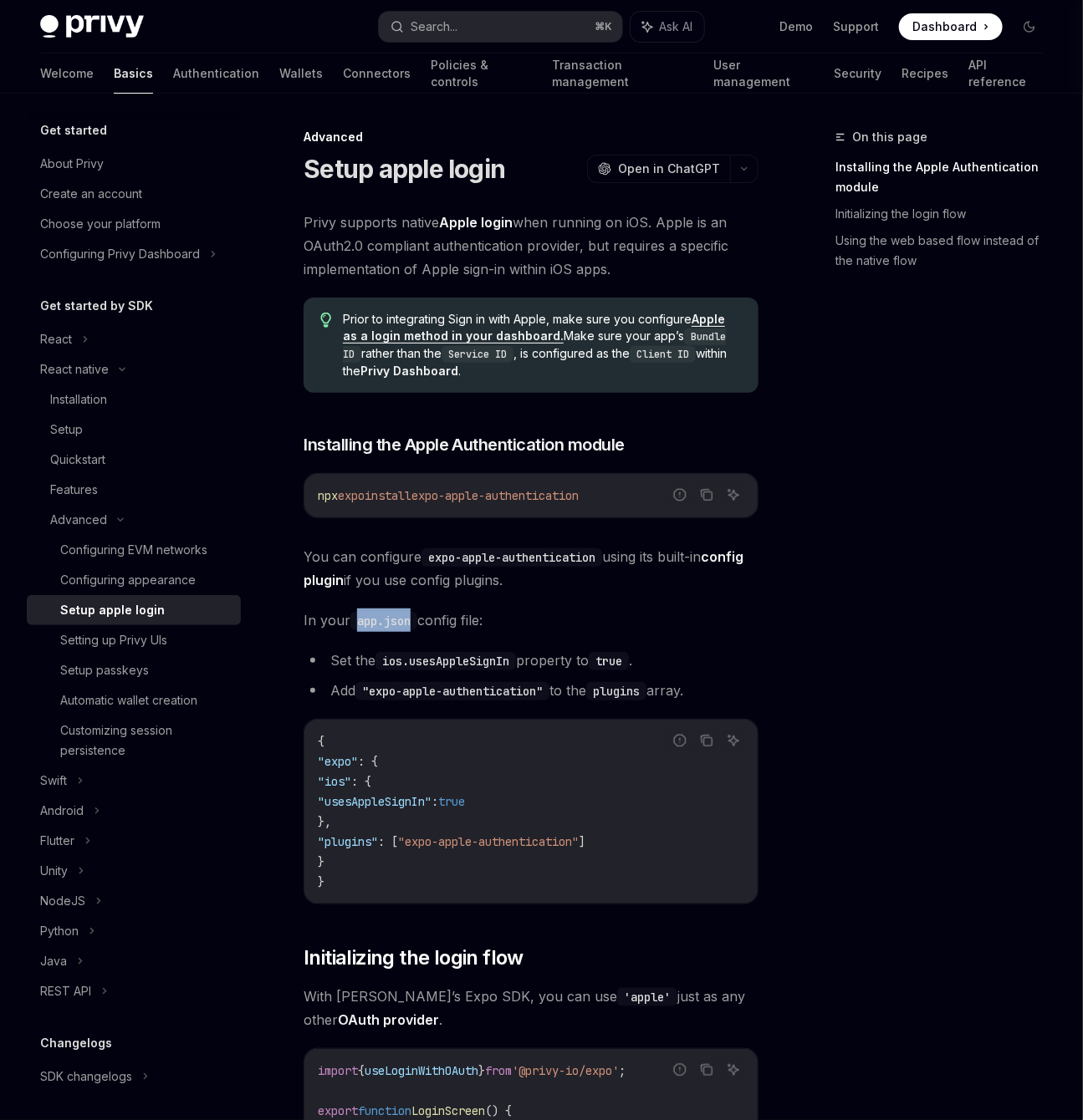
click at [437, 494] on code "npx expo install expo-apple-authentication" at bounding box center [531, 495] width 426 height 20
copy span "expo-apple-authentication"
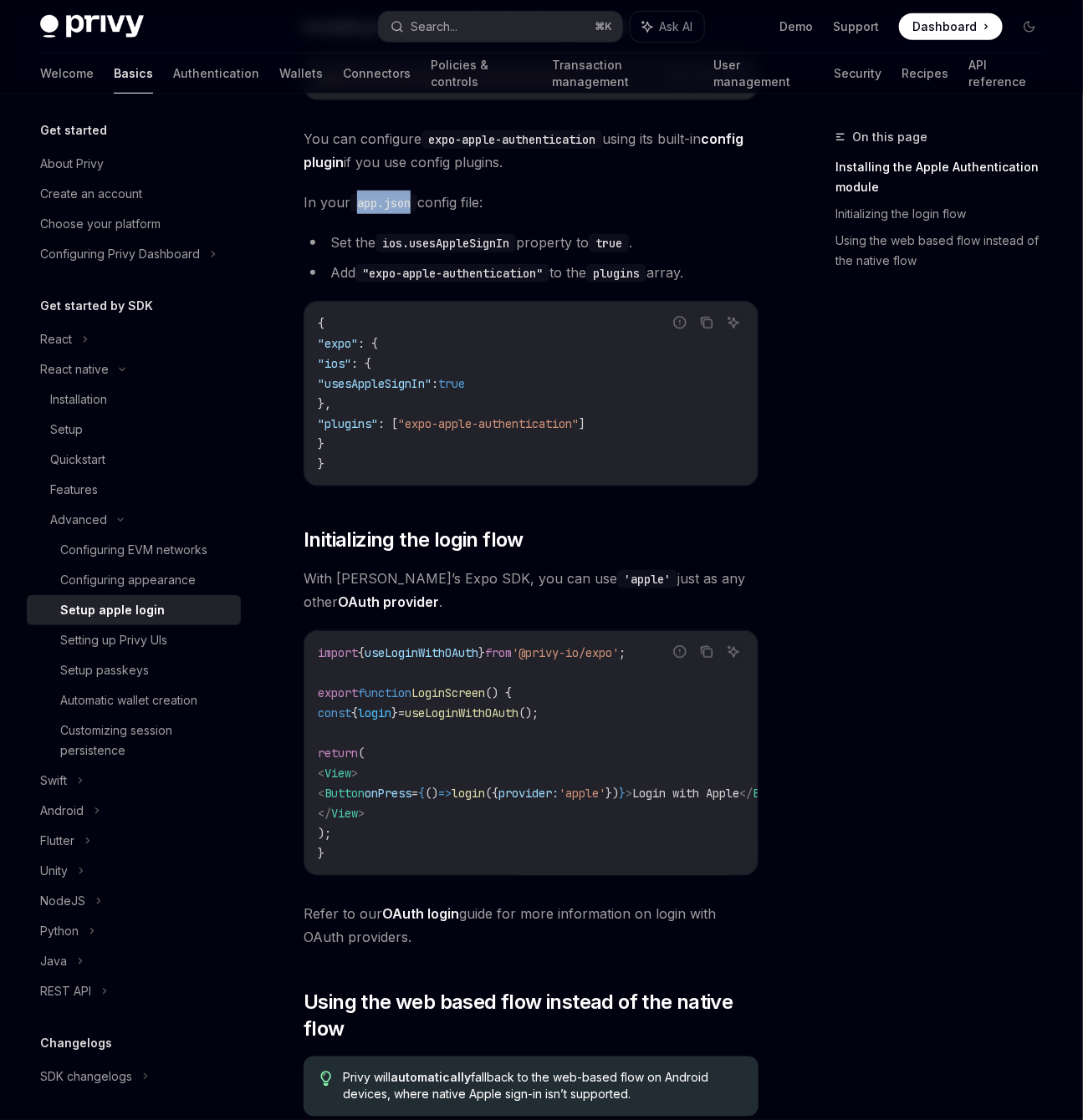
scroll to position [289, 0]
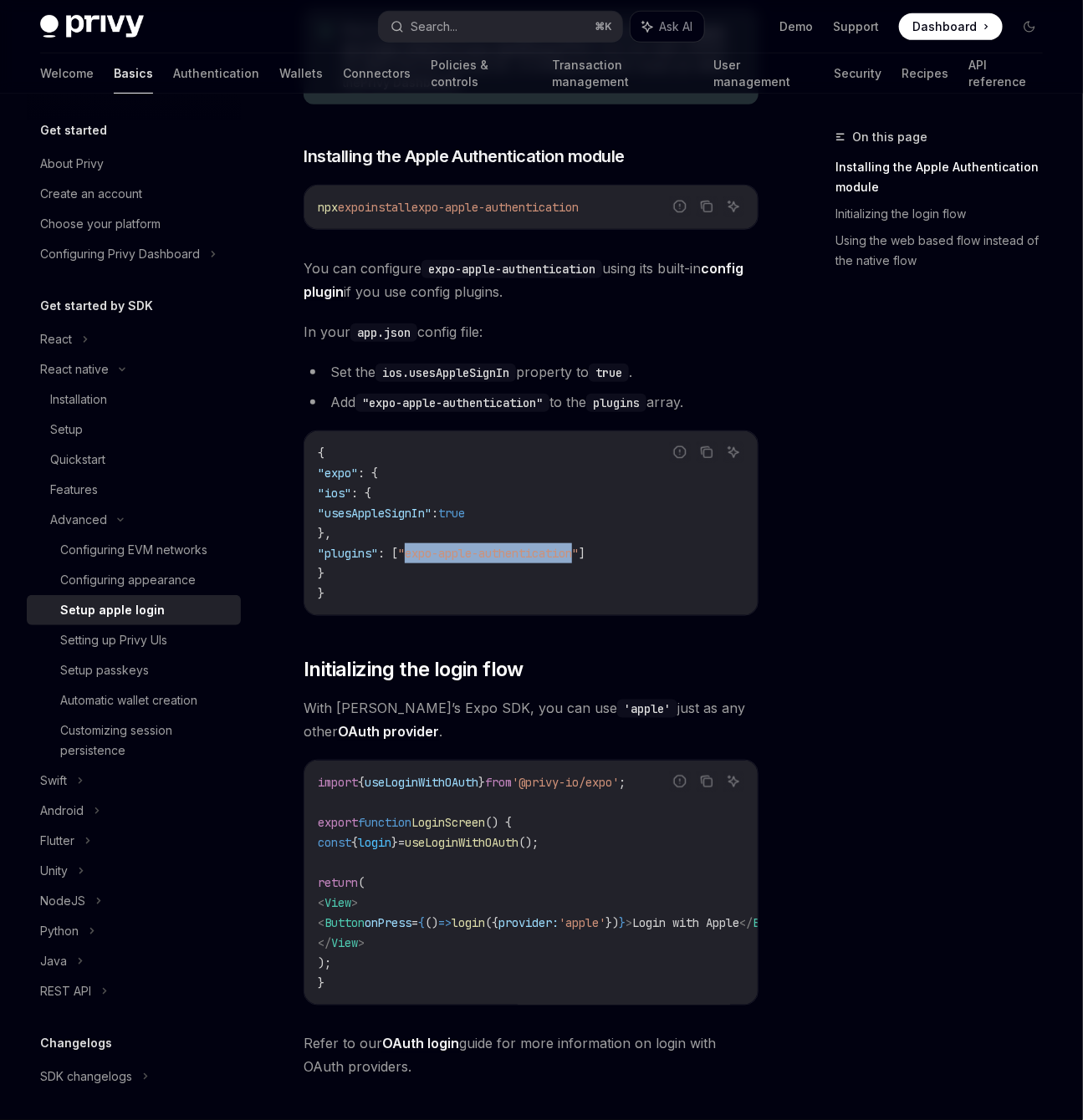
drag, startPoint x: 437, startPoint y: 555, endPoint x: 612, endPoint y: 548, distance: 175.1
click at [579, 548] on span ""expo-apple-authentication"" at bounding box center [488, 553] width 181 height 15
copy span "expo-apple-authentication"
